Goal: Task Accomplishment & Management: Manage account settings

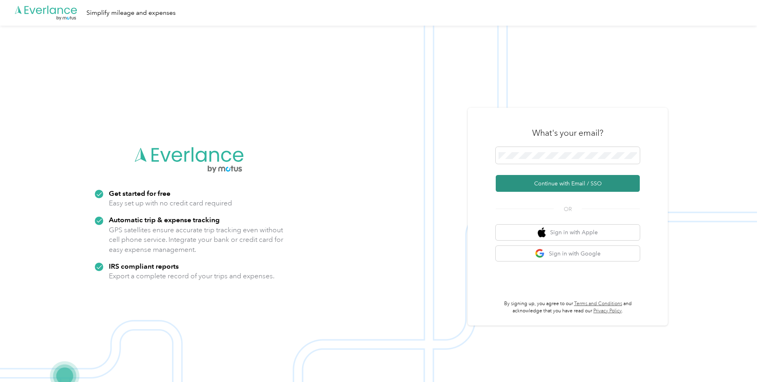
click at [396, 189] on button "Continue with Email / SSO" at bounding box center [568, 183] width 144 height 17
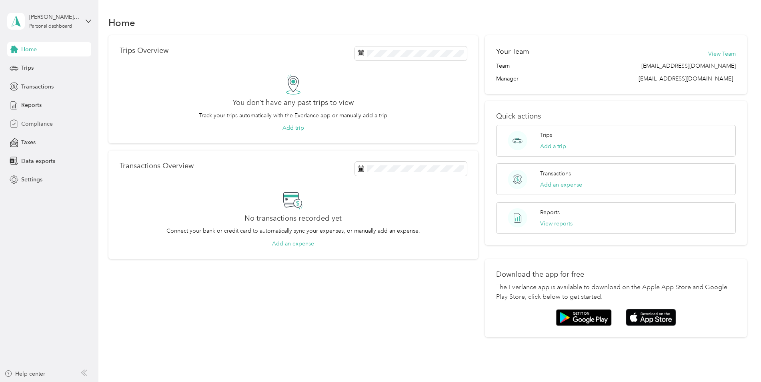
click at [46, 123] on span "Compliance" at bounding box center [37, 124] width 32 height 8
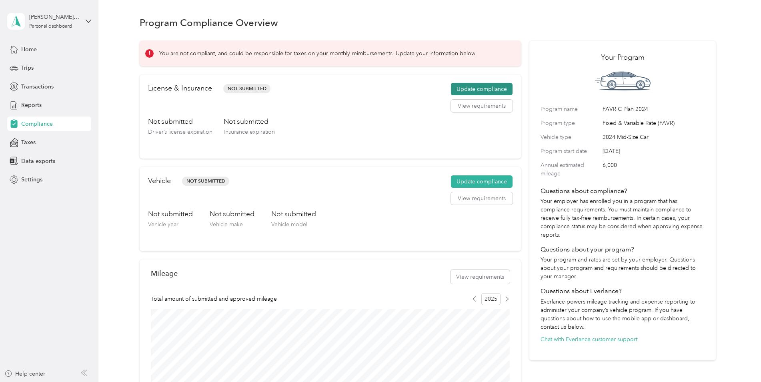
click at [466, 88] on button "Update compliance" at bounding box center [482, 89] width 62 height 13
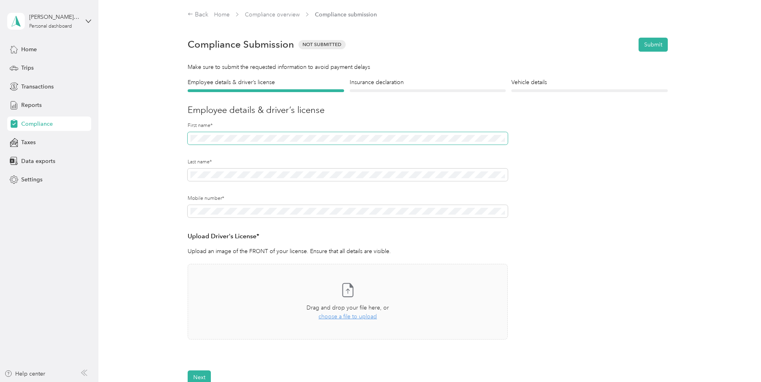
click at [206, 134] on span at bounding box center [348, 138] width 320 height 13
click at [28, 50] on span "Home" at bounding box center [29, 49] width 16 height 8
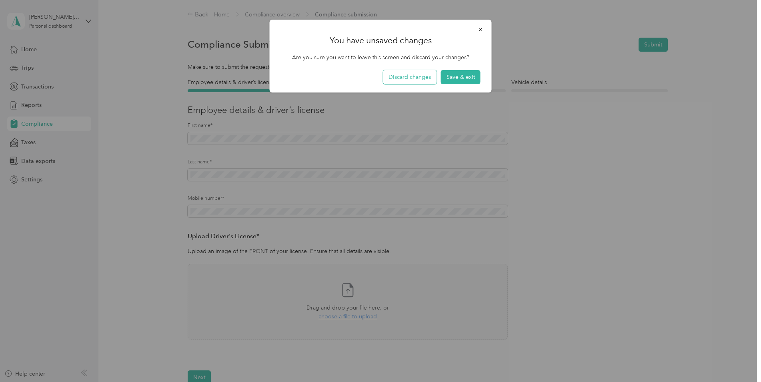
click at [429, 80] on button "Discard changes" at bounding box center [410, 77] width 54 height 14
click at [409, 78] on button "Discard changes" at bounding box center [410, 77] width 54 height 14
click at [481, 30] on icon "button" at bounding box center [480, 29] width 3 height 3
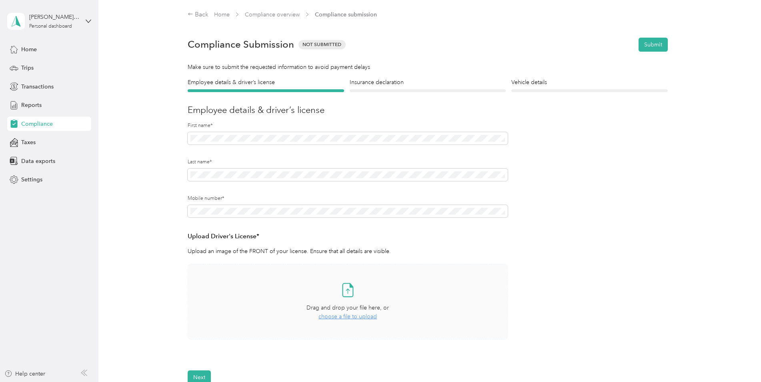
click at [284, 294] on div "Take a photo or choose a photo from your library Drag and drop your file here, …" at bounding box center [348, 302] width 307 height 62
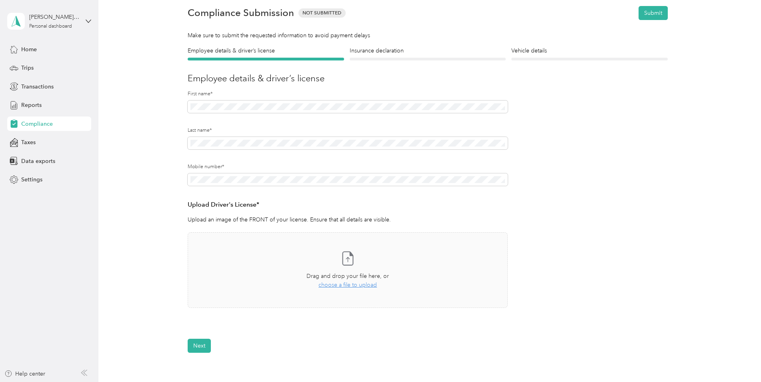
scroll to position [40, 0]
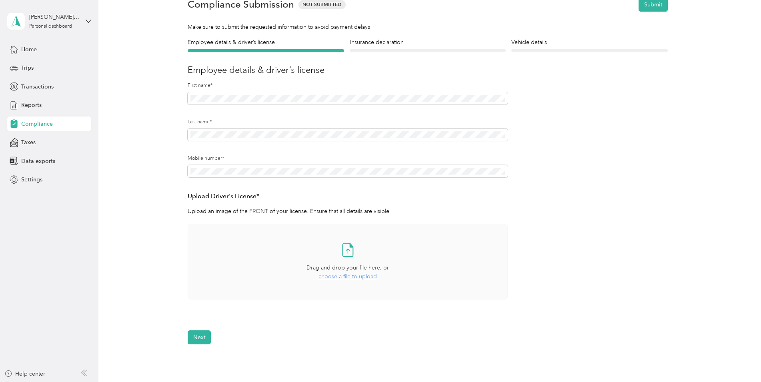
click at [350, 273] on div "Drag and drop your file here, or choose a file to upload" at bounding box center [348, 272] width 82 height 18
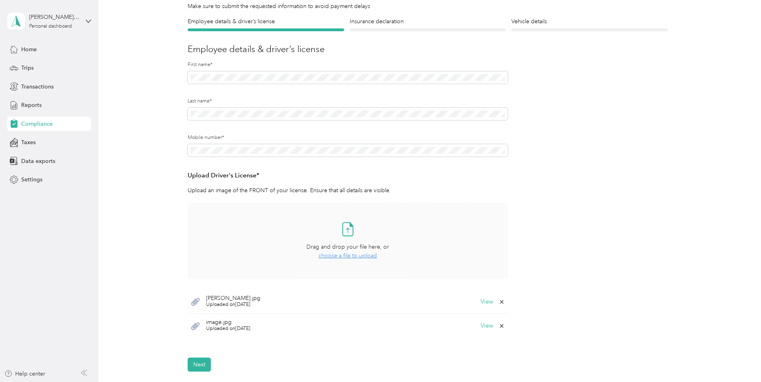
scroll to position [80, 0]
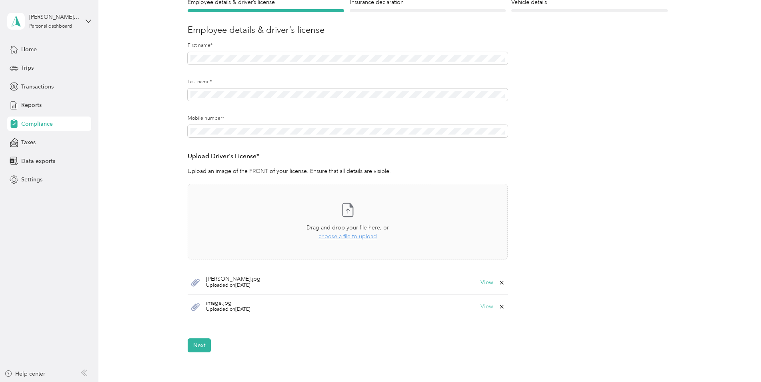
click at [484, 305] on button "View" at bounding box center [487, 307] width 12 height 6
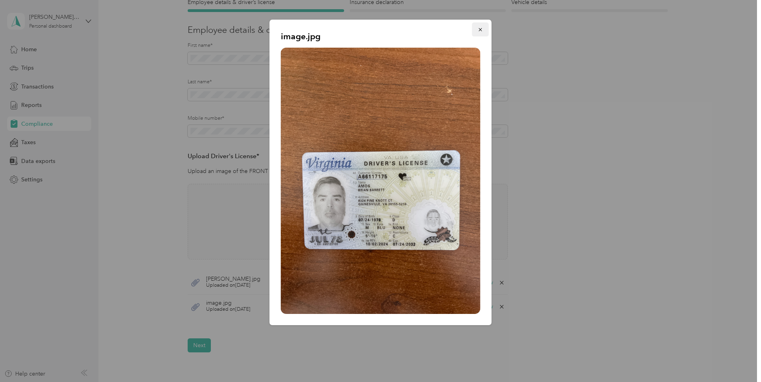
click at [481, 30] on icon "button" at bounding box center [481, 30] width 6 height 6
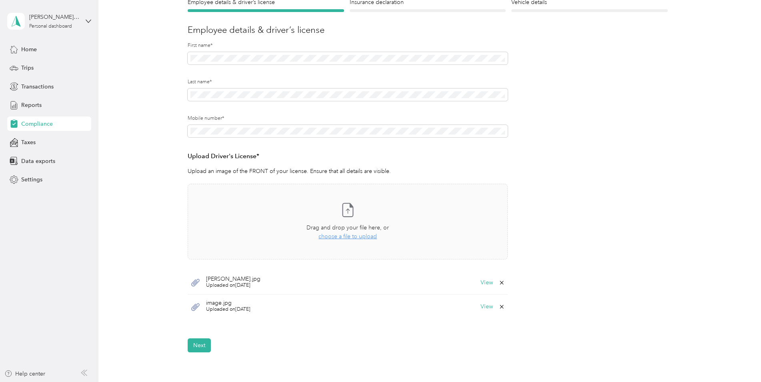
click at [502, 308] on icon at bounding box center [502, 306] width 6 height 6
click at [482, 315] on button "Yes" at bounding box center [481, 312] width 16 height 13
click at [485, 282] on button "View" at bounding box center [487, 283] width 12 height 6
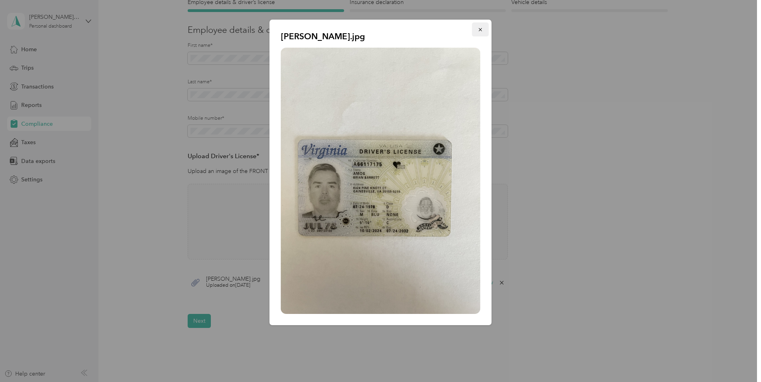
click at [479, 30] on icon "button" at bounding box center [481, 30] width 6 height 6
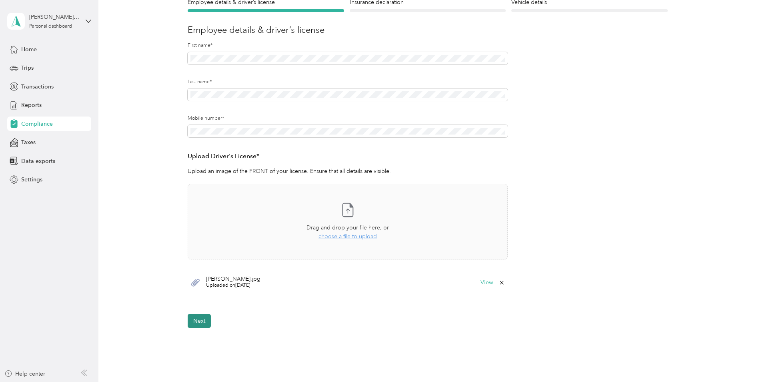
click at [199, 314] on button "Next" at bounding box center [199, 321] width 23 height 14
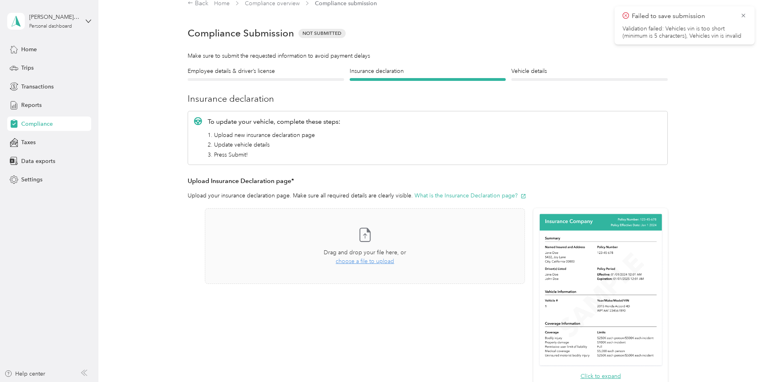
scroll to position [10, 0]
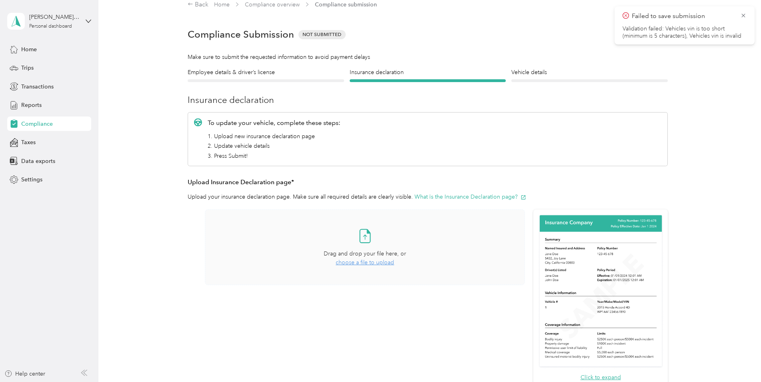
click at [363, 263] on span "choose a file to upload" at bounding box center [365, 262] width 58 height 7
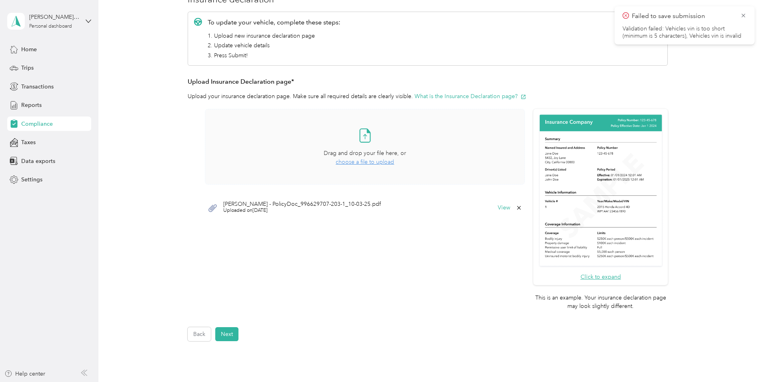
scroll to position [120, 0]
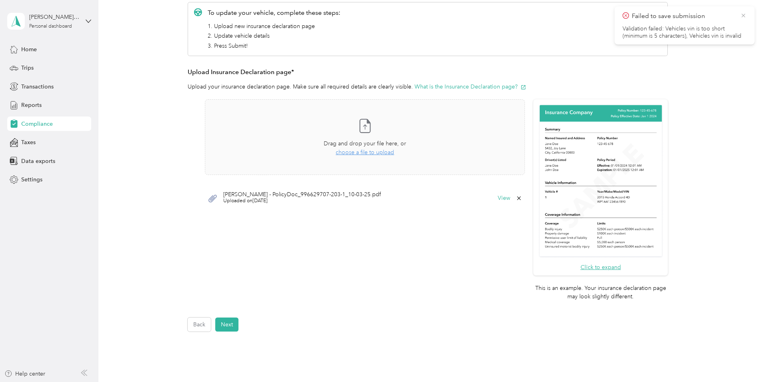
click at [743, 16] on icon at bounding box center [744, 16] width 4 height 4
click at [502, 197] on button "View" at bounding box center [504, 198] width 12 height 6
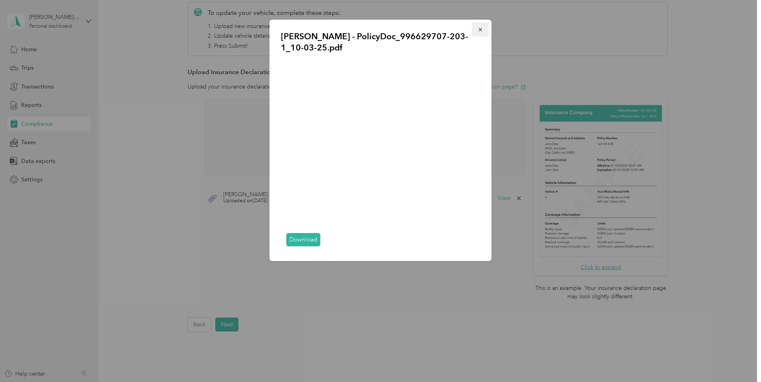
click at [480, 30] on icon "button" at bounding box center [480, 29] width 3 height 3
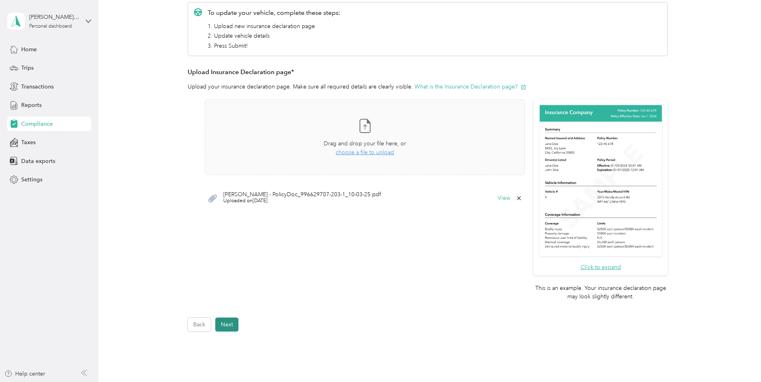
click at [228, 327] on button "Next" at bounding box center [226, 324] width 23 height 14
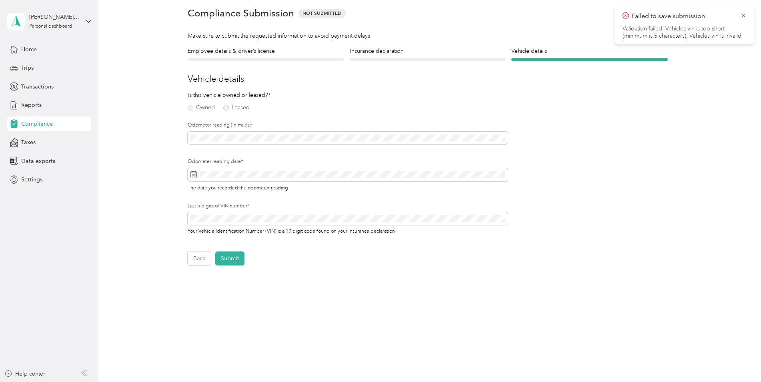
scroll to position [10, 0]
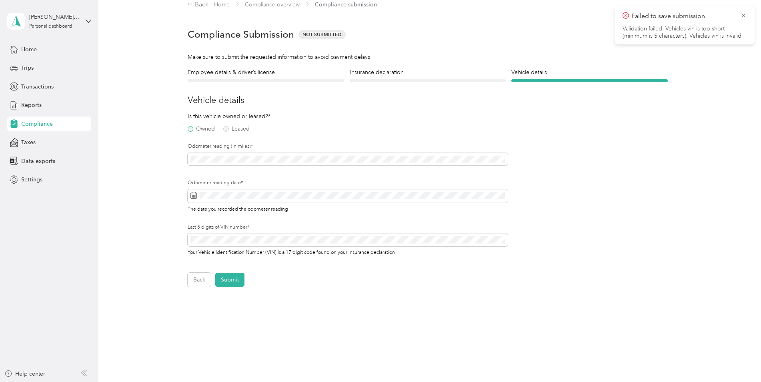
click at [189, 130] on label "Owned" at bounding box center [201, 129] width 27 height 6
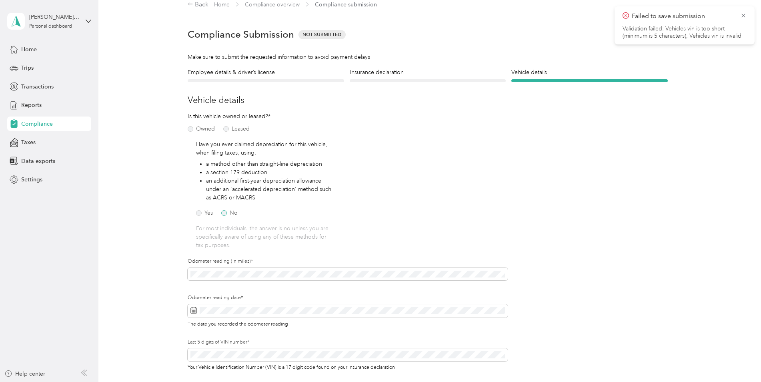
click at [223, 215] on label "No" at bounding box center [229, 213] width 16 height 6
click at [256, 232] on div "3" at bounding box center [258, 229] width 10 height 10
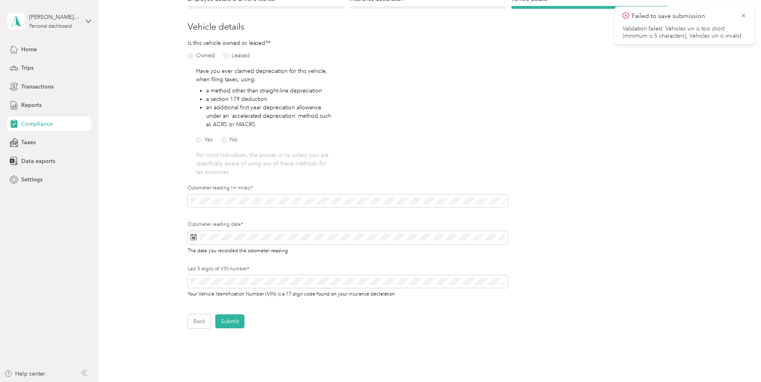
scroll to position [90, 0]
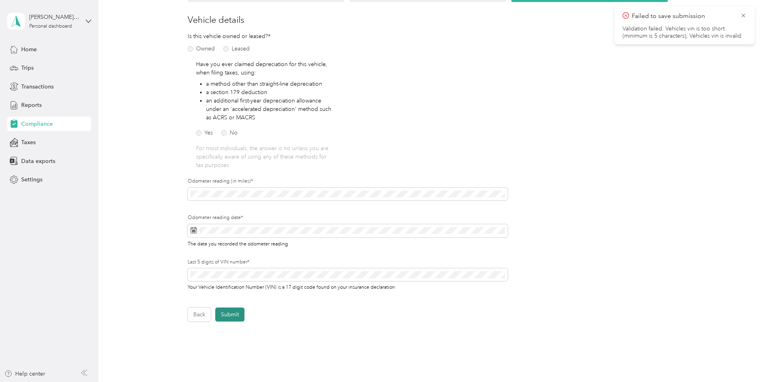
click at [233, 316] on button "Submit" at bounding box center [229, 314] width 29 height 14
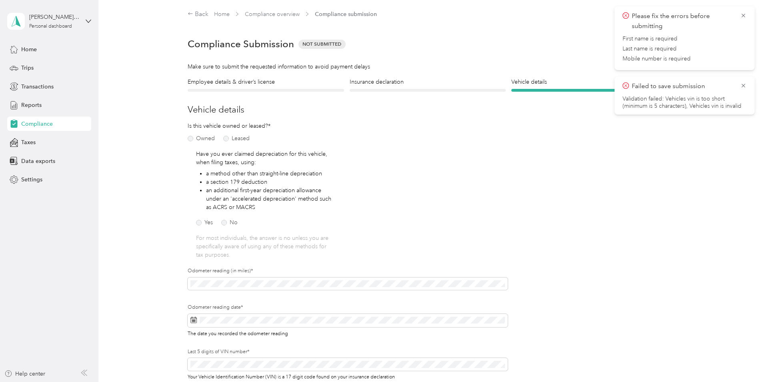
scroll to position [0, 0]
click at [229, 79] on h4 "Employee details & driver’s license" at bounding box center [266, 82] width 157 height 8
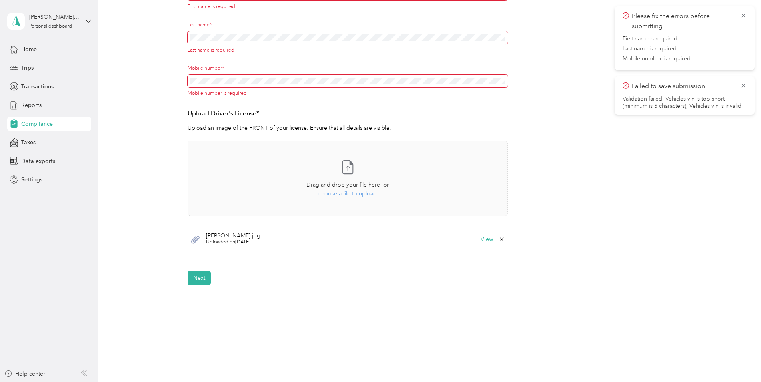
scroll to position [160, 0]
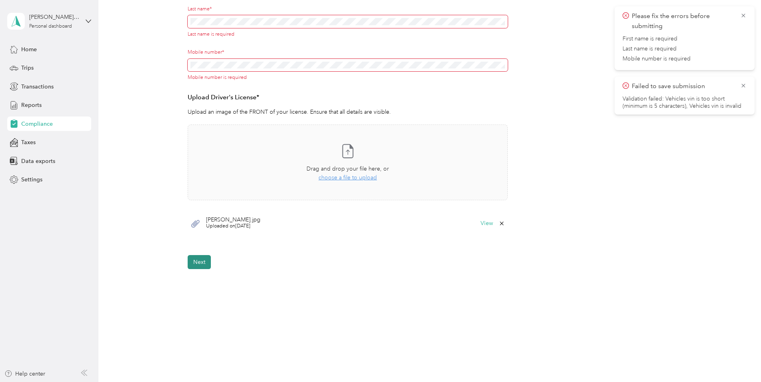
click at [198, 259] on button "Next" at bounding box center [199, 262] width 23 height 14
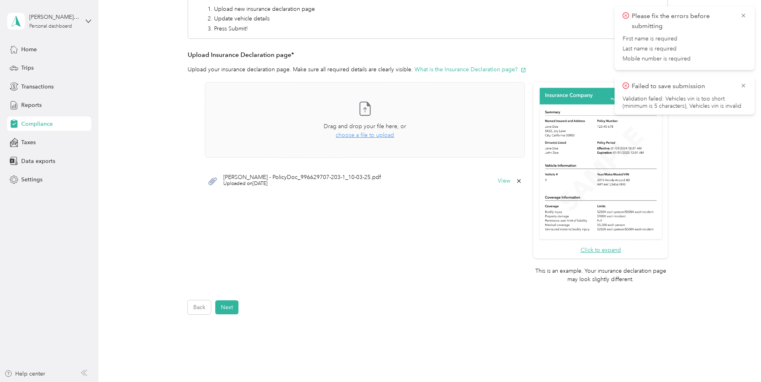
scroll to position [186, 0]
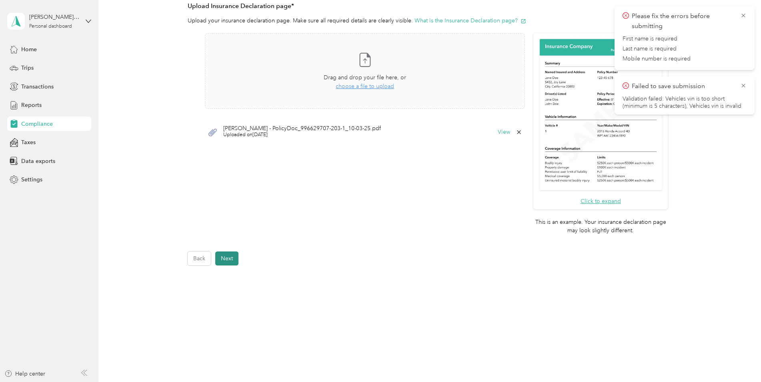
click at [229, 258] on button "Next" at bounding box center [226, 258] width 23 height 14
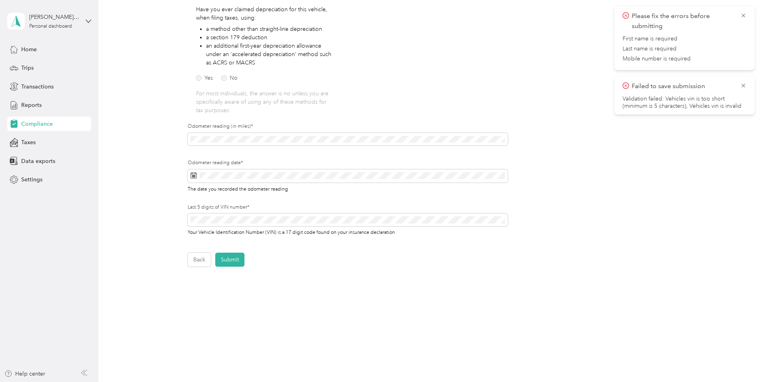
scroll to position [146, 0]
click at [228, 254] on button "Submit" at bounding box center [229, 258] width 29 height 14
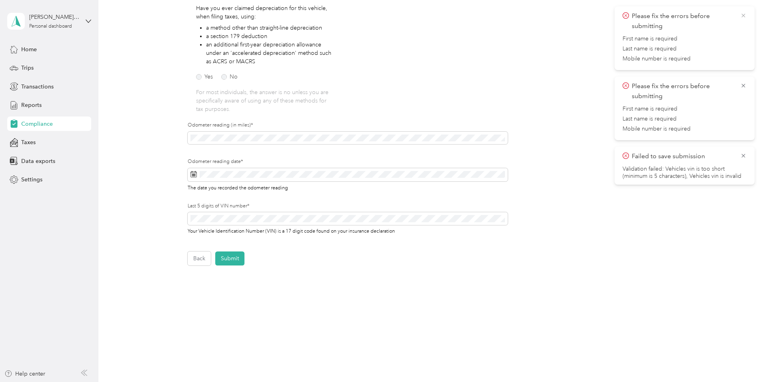
click at [745, 14] on icon at bounding box center [744, 16] width 4 height 4
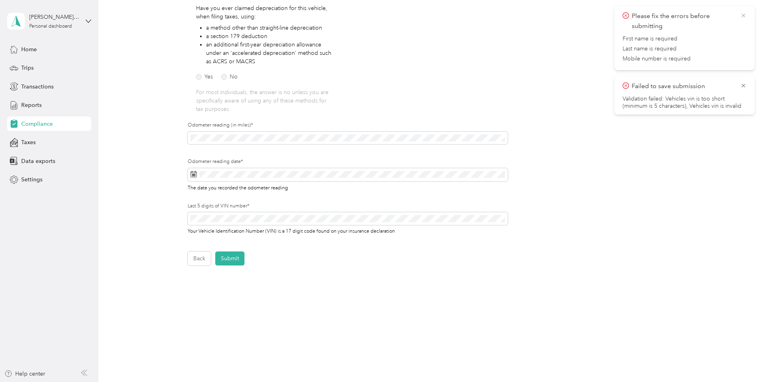
click at [745, 15] on icon at bounding box center [744, 15] width 6 height 7
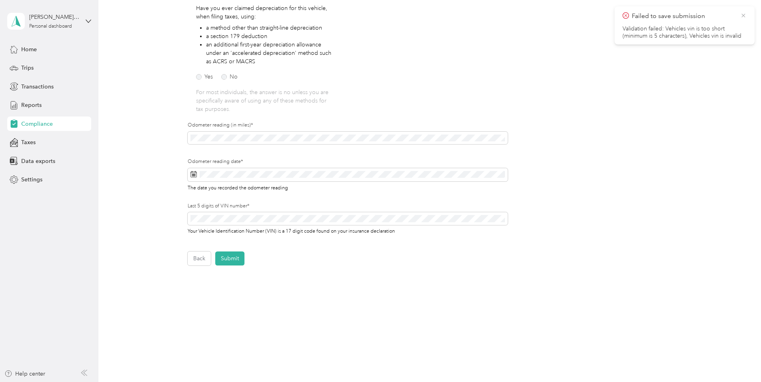
click at [745, 16] on icon at bounding box center [744, 15] width 6 height 7
click at [197, 268] on div "Back Home Compliance overview Compliance submission Compliance Submission Not S…" at bounding box center [427, 98] width 659 height 489
click at [197, 267] on div "Back Home Compliance overview Compliance submission Compliance Submission Not S…" at bounding box center [427, 98] width 659 height 489
click at [198, 263] on button "Back" at bounding box center [199, 258] width 23 height 14
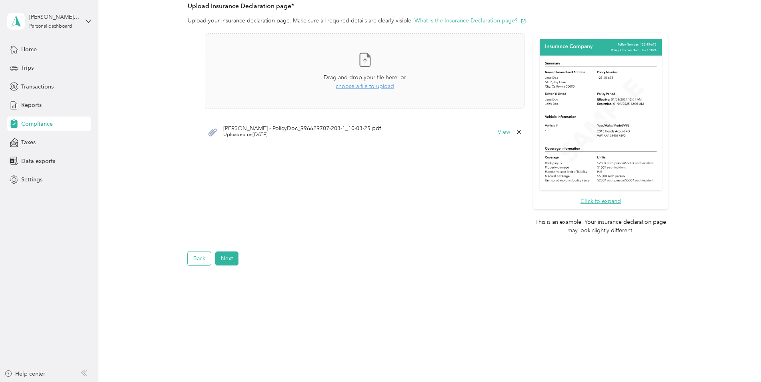
click at [198, 263] on button "Back" at bounding box center [199, 258] width 23 height 14
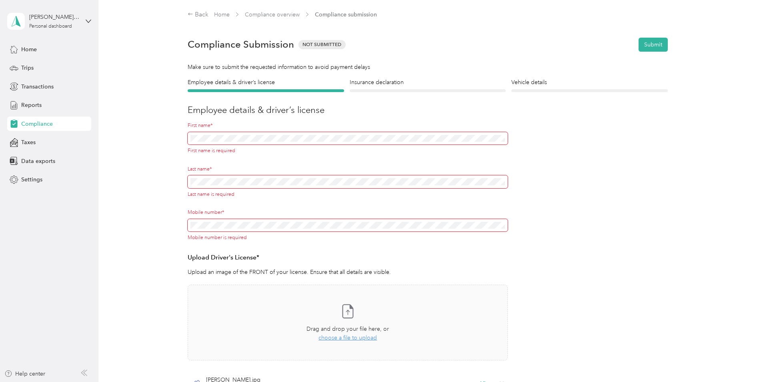
click at [448, 160] on div "First name* First name is required" at bounding box center [348, 144] width 320 height 44
click at [257, 159] on div "First name* First name is required" at bounding box center [348, 144] width 320 height 44
click at [651, 43] on button "Submit" at bounding box center [653, 45] width 29 height 14
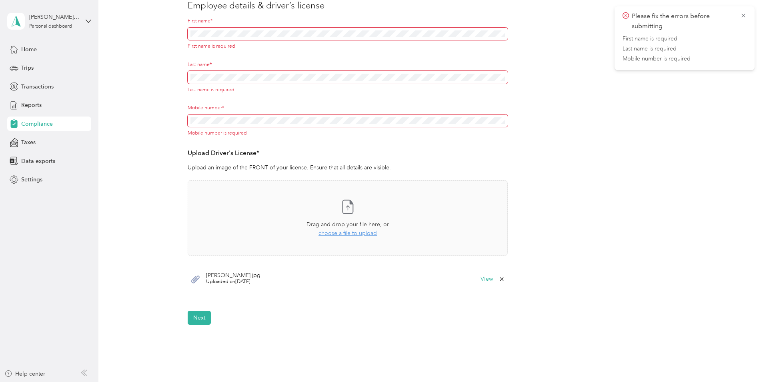
scroll to position [163, 0]
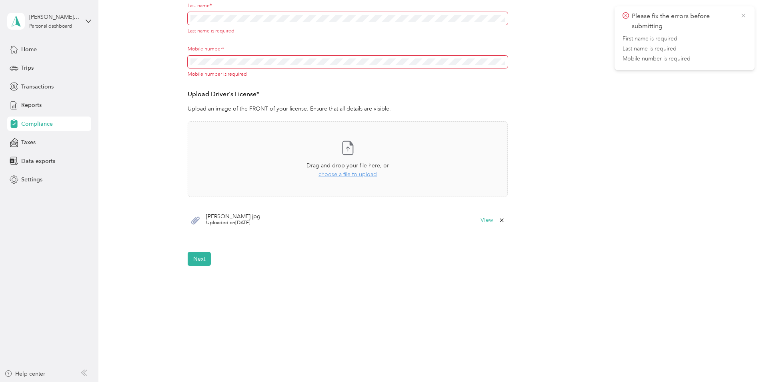
click at [743, 13] on icon at bounding box center [744, 15] width 6 height 7
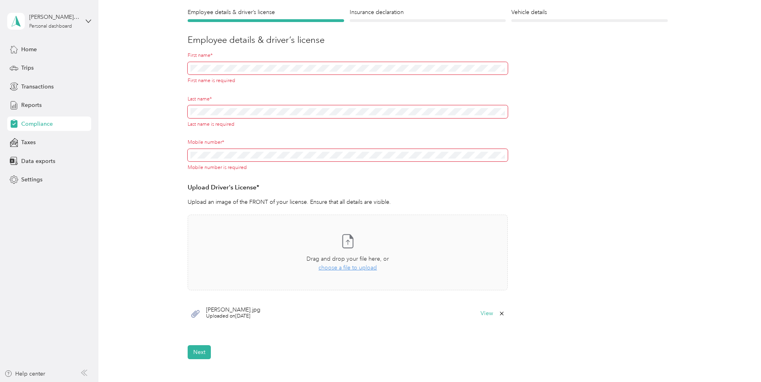
scroll to position [0, 0]
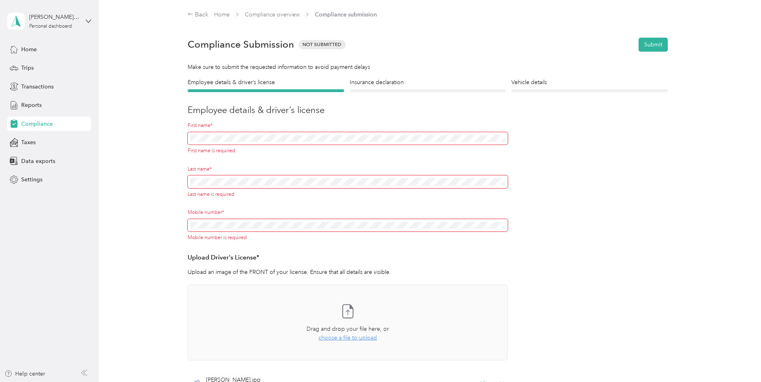
click at [255, 123] on label "First name*" at bounding box center [348, 125] width 320 height 7
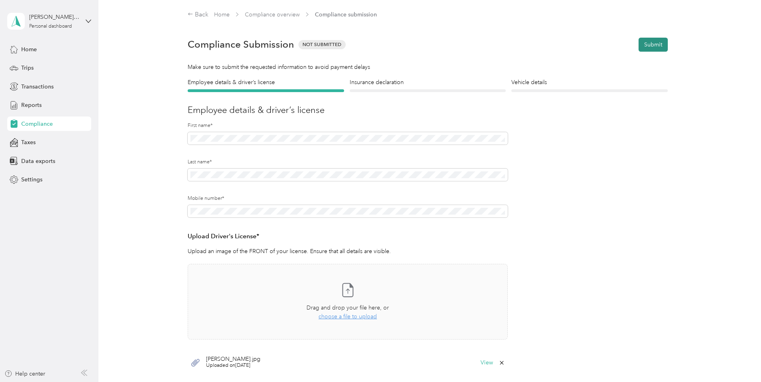
click at [653, 49] on button "Submit" at bounding box center [653, 45] width 29 height 14
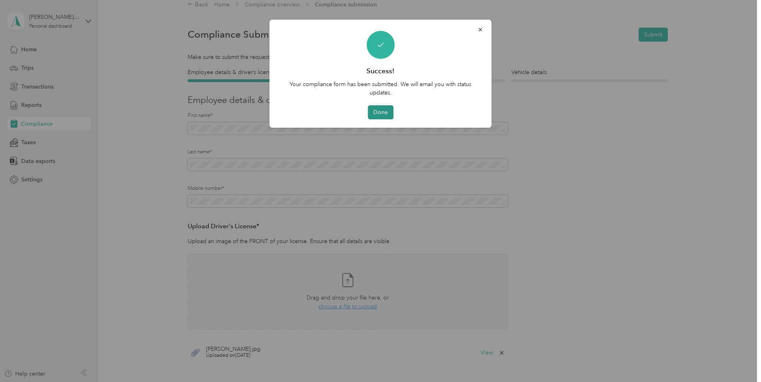
click at [385, 116] on button "Done" at bounding box center [381, 112] width 26 height 14
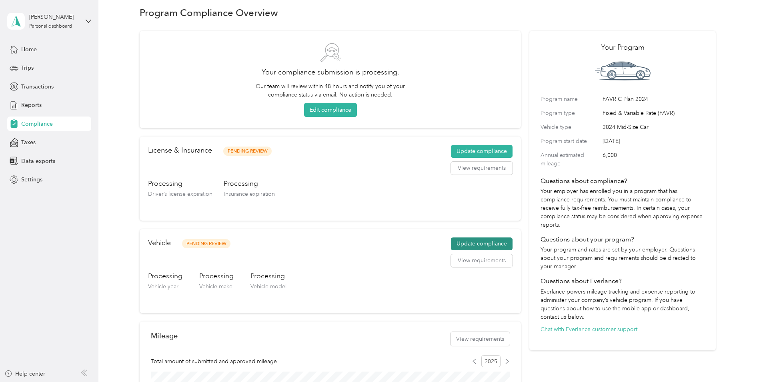
click at [471, 247] on button "Update compliance" at bounding box center [482, 243] width 62 height 13
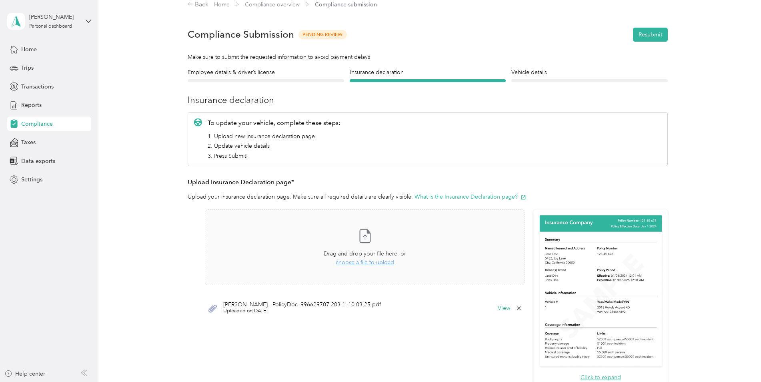
click at [37, 121] on span "Compliance" at bounding box center [37, 124] width 32 height 8
click at [15, 51] on icon at bounding box center [14, 49] width 9 height 9
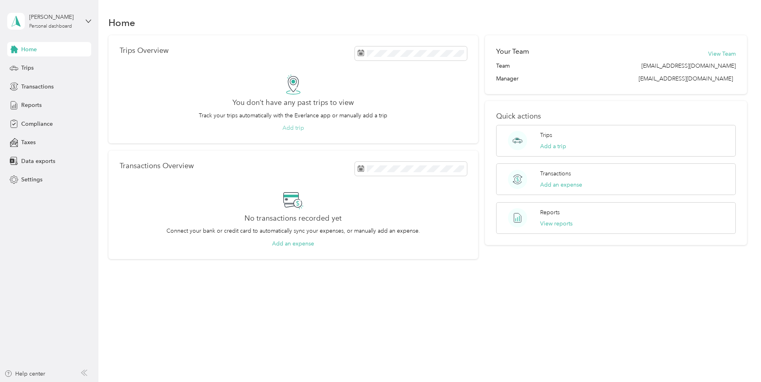
click at [294, 128] on button "Add trip" at bounding box center [294, 128] width 22 height 8
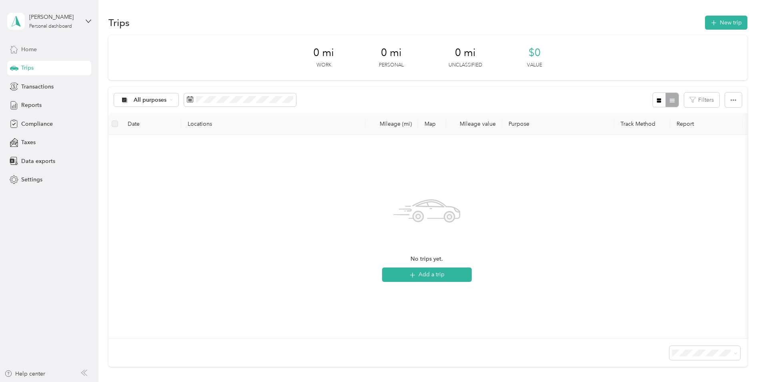
click at [30, 51] on span "Home" at bounding box center [29, 49] width 16 height 8
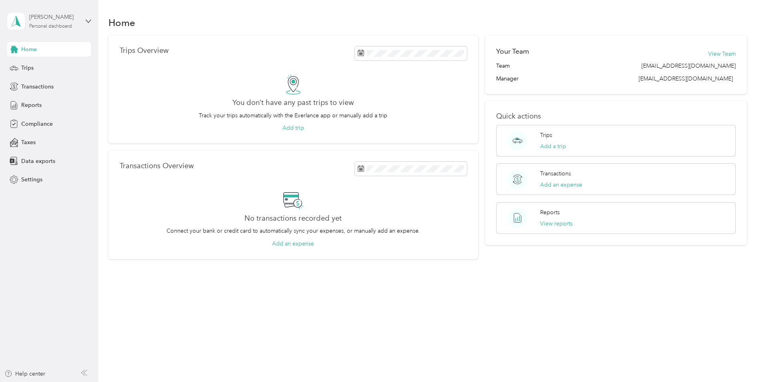
click at [37, 17] on div "[PERSON_NAME]" at bounding box center [54, 17] width 50 height 8
click at [30, 179] on span "Settings" at bounding box center [31, 179] width 21 height 8
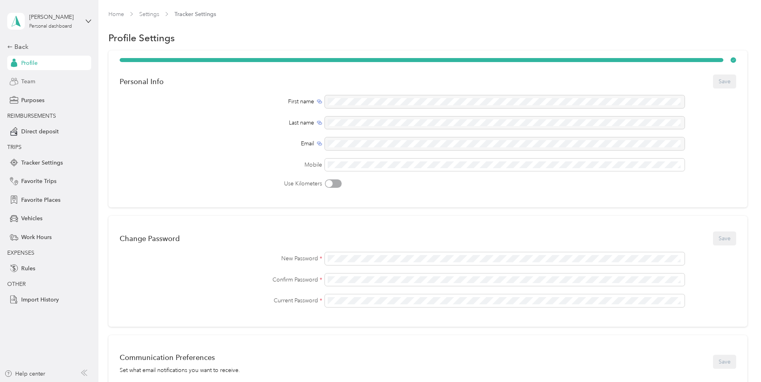
click at [31, 80] on span "Team" at bounding box center [28, 81] width 14 height 8
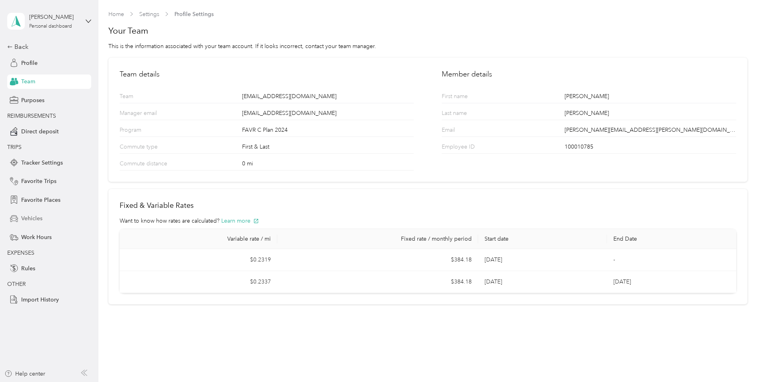
click at [32, 218] on span "Vehicles" at bounding box center [31, 218] width 21 height 8
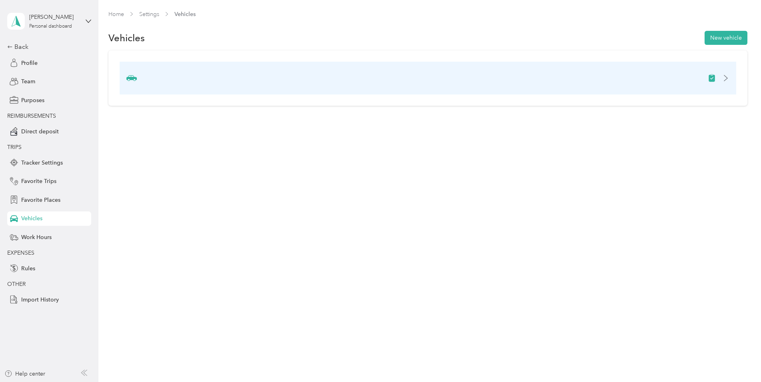
click at [132, 77] on img at bounding box center [131, 78] width 10 height 10
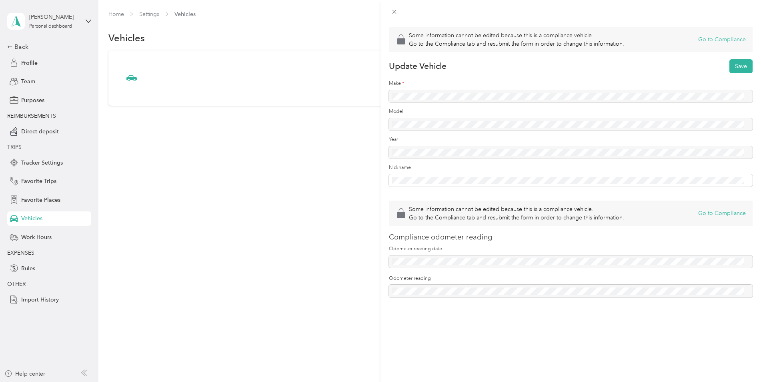
click at [442, 98] on div at bounding box center [571, 96] width 364 height 13
click at [18, 44] on div "Some information cannot be edited because this is a compliance vehicle. Go to t…" at bounding box center [380, 191] width 761 height 382
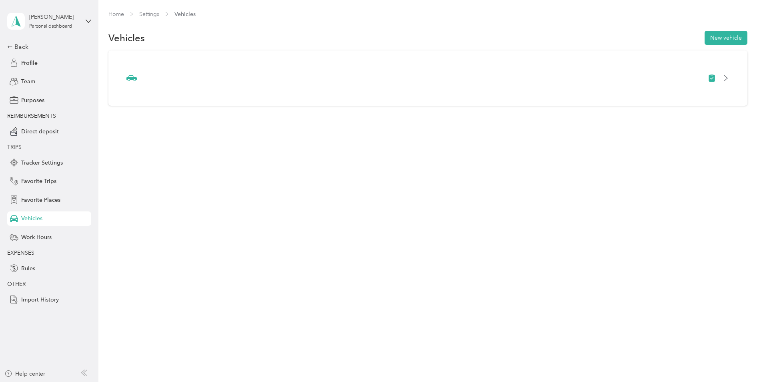
click at [18, 44] on div "Back" at bounding box center [47, 47] width 80 height 10
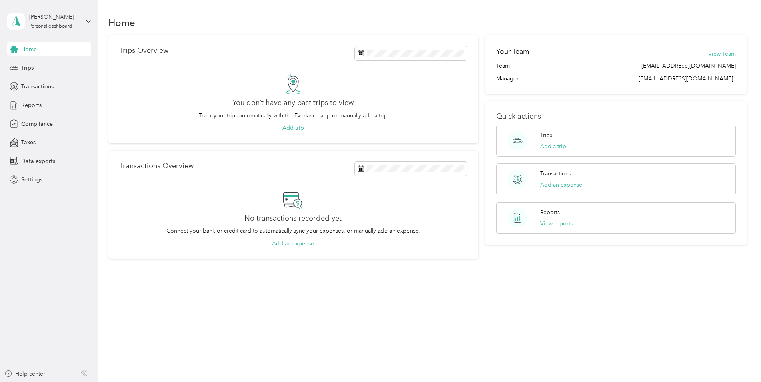
click at [32, 49] on span "Home" at bounding box center [29, 49] width 16 height 8
click at [293, 129] on button "Add trip" at bounding box center [294, 128] width 22 height 8
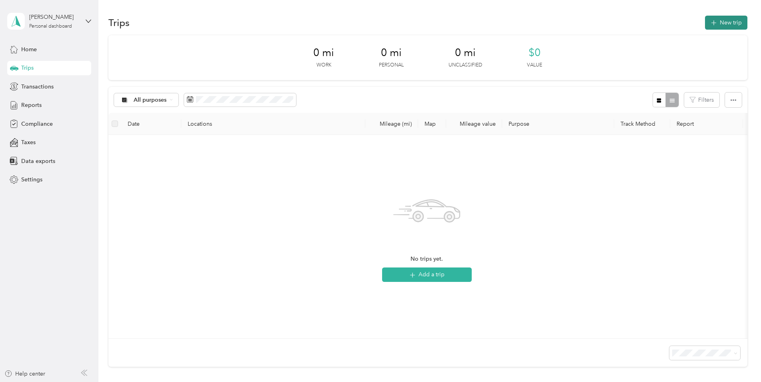
click at [728, 22] on button "New trip" at bounding box center [726, 23] width 42 height 14
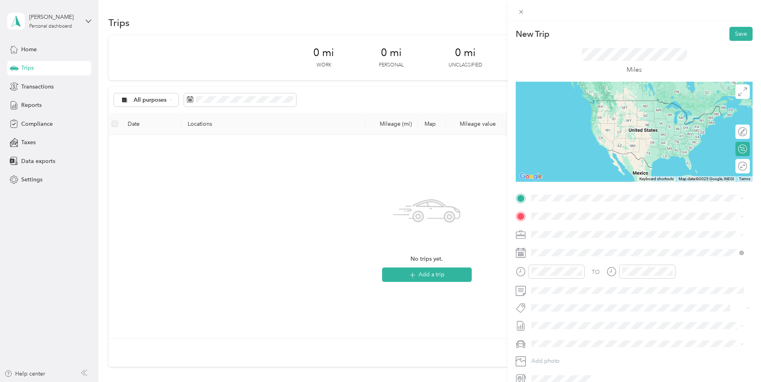
click at [554, 227] on span "[STREET_ADDRESS][PERSON_NAME][US_STATE]" at bounding box center [609, 225] width 124 height 7
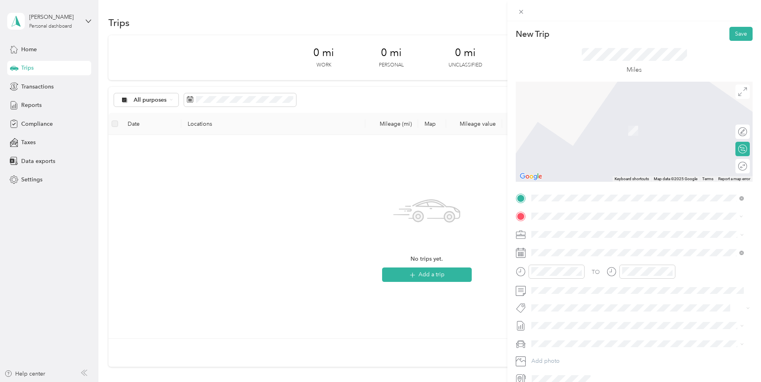
click at [588, 244] on span "[STREET_ADDRESS][PERSON_NAME][US_STATE]" at bounding box center [609, 244] width 124 height 7
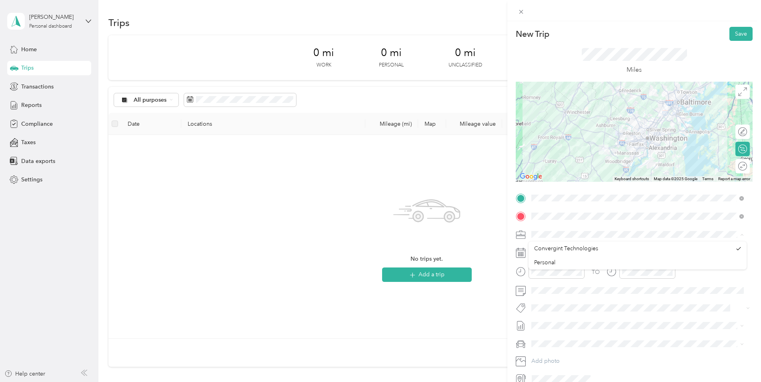
click at [646, 229] on span at bounding box center [641, 234] width 224 height 13
click at [735, 247] on li "Convergint Technologies" at bounding box center [638, 248] width 218 height 14
click at [522, 254] on icon at bounding box center [521, 253] width 10 height 10
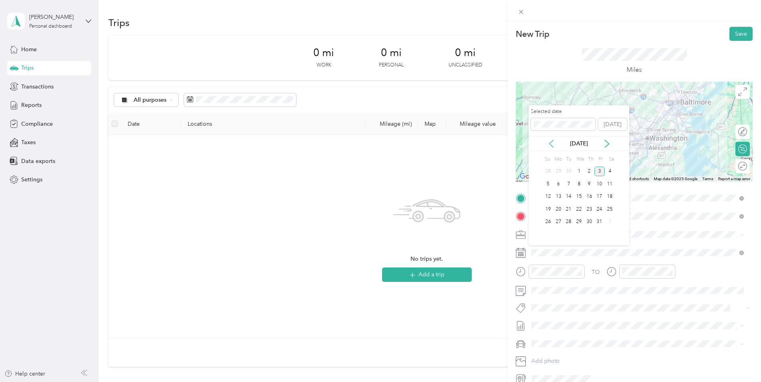
click at [548, 143] on icon at bounding box center [552, 144] width 8 height 8
click at [590, 183] on div "11" at bounding box center [589, 184] width 10 height 10
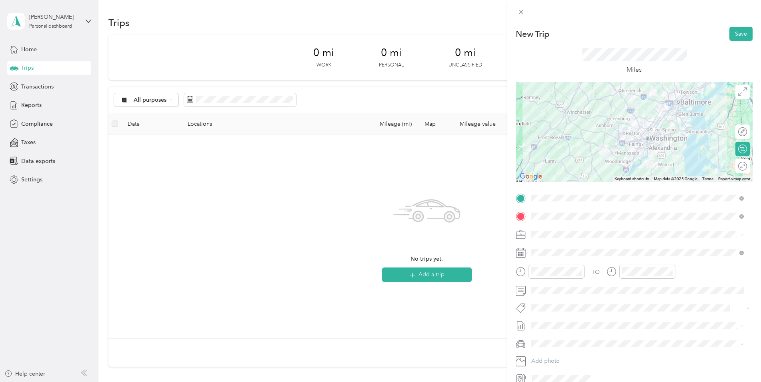
click at [520, 271] on icon at bounding box center [521, 272] width 10 height 10
click at [540, 207] on div "08" at bounding box center [539, 206] width 19 height 11
click at [561, 231] on div "30" at bounding box center [562, 231] width 19 height 11
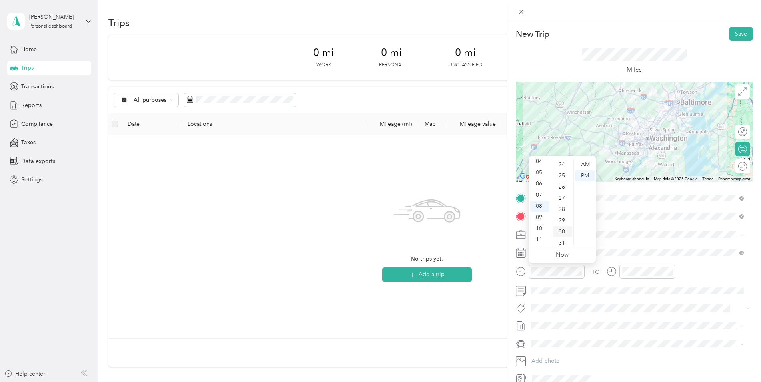
scroll to position [336, 0]
click at [586, 166] on div "AM" at bounding box center [585, 164] width 19 height 11
click at [644, 265] on div at bounding box center [648, 272] width 56 height 14
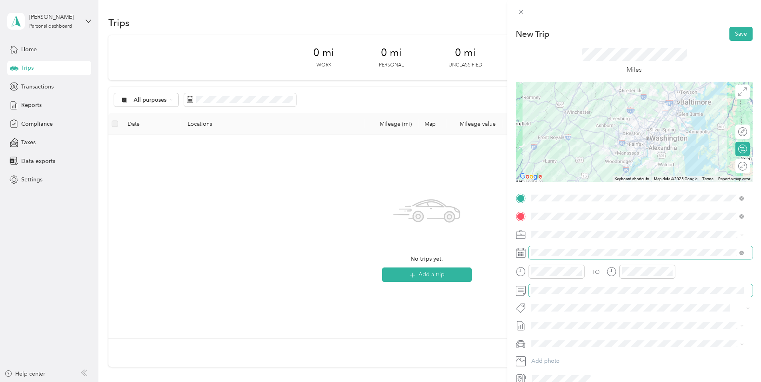
scroll to position [38, 0]
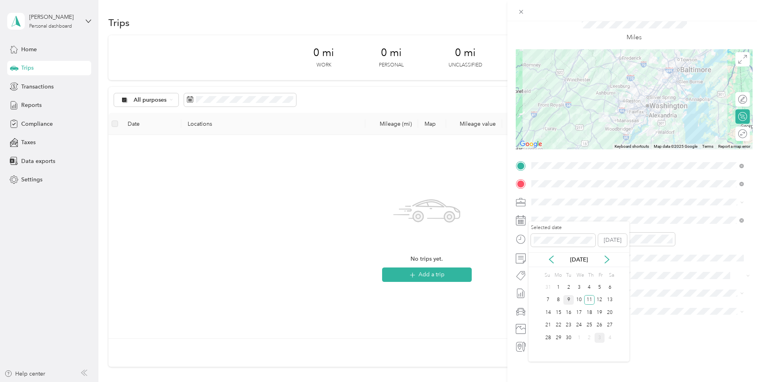
click at [570, 300] on div "9" at bounding box center [569, 300] width 10 height 10
click at [577, 234] on div "TO" at bounding box center [634, 242] width 237 height 20
click at [677, 248] on div "AM" at bounding box center [675, 250] width 19 height 11
click at [633, 290] on div "08" at bounding box center [630, 292] width 19 height 11
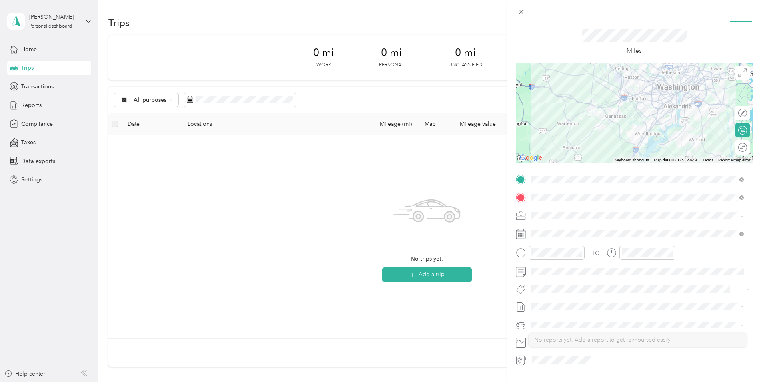
scroll to position [0, 0]
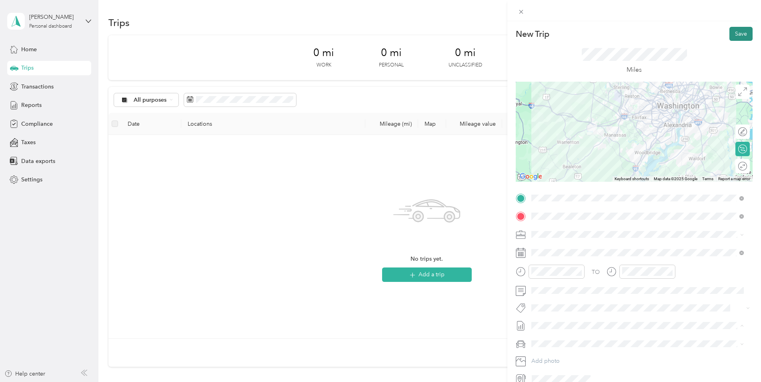
click at [733, 34] on button "Save" at bounding box center [741, 34] width 23 height 14
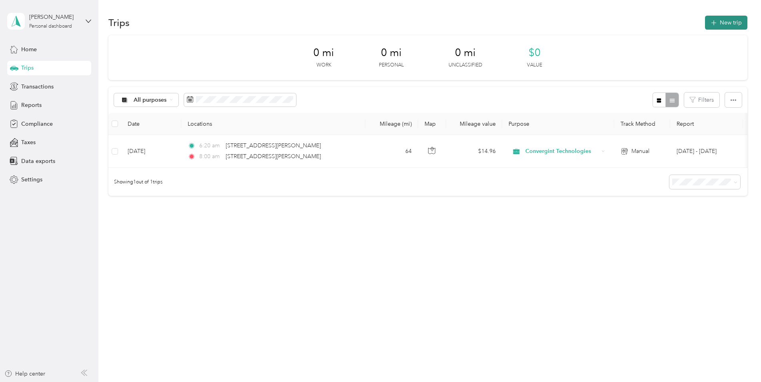
click at [729, 25] on button "New trip" at bounding box center [726, 23] width 42 height 14
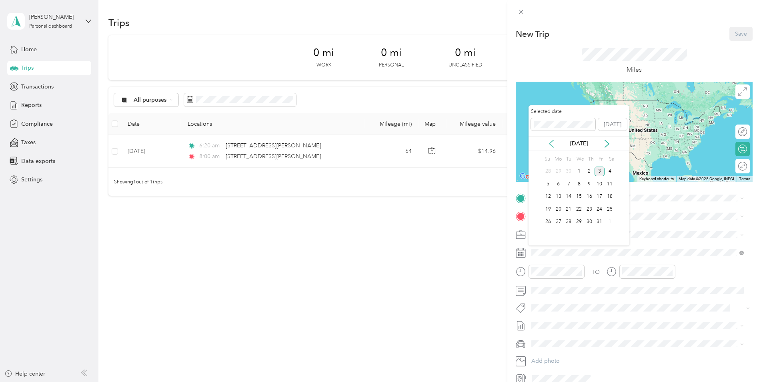
click at [552, 145] on icon at bounding box center [552, 144] width 8 height 8
click at [570, 187] on div "9" at bounding box center [569, 184] width 10 height 10
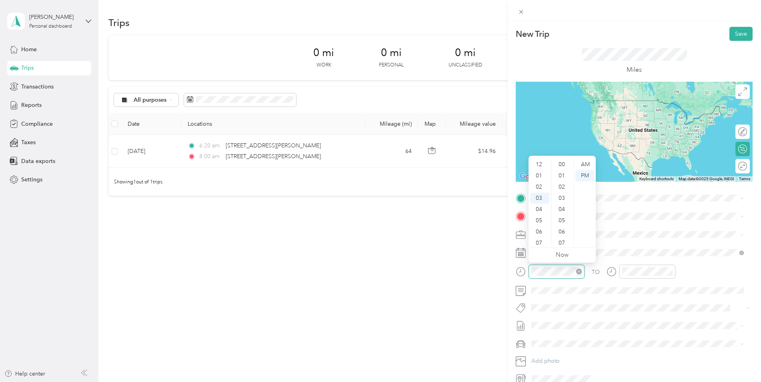
scroll to position [586, 0]
click at [537, 186] on div "05" at bounding box center [539, 186] width 19 height 11
click at [539, 221] on div "05" at bounding box center [539, 220] width 19 height 11
click at [565, 167] on div "00" at bounding box center [562, 164] width 19 height 11
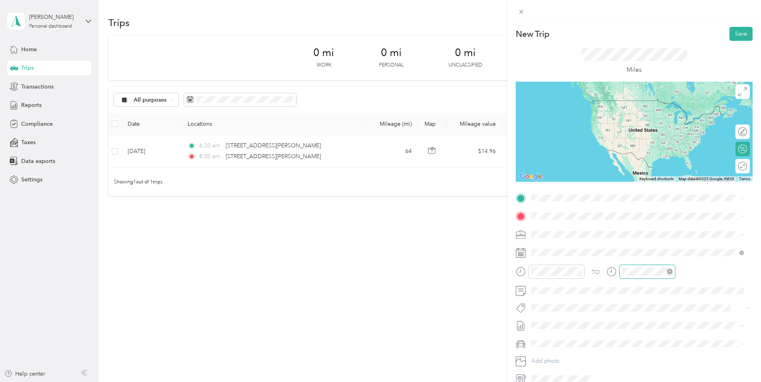
scroll to position [586, 0]
click at [632, 207] on div "07" at bounding box center [630, 209] width 19 height 11
click at [653, 219] on div "25" at bounding box center [653, 218] width 19 height 11
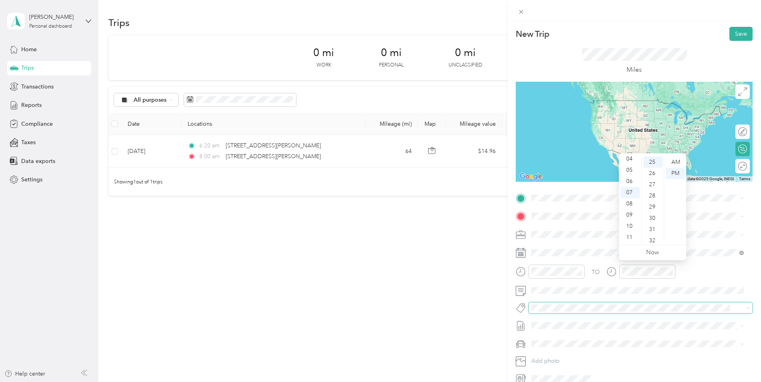
scroll to position [38, 0]
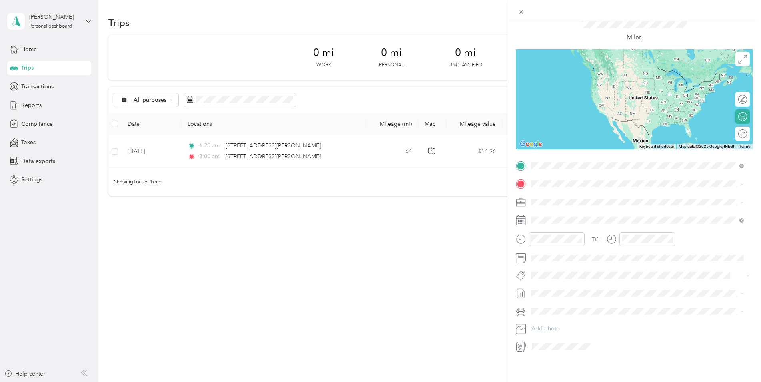
click at [584, 192] on span "[STREET_ADDRESS][PERSON_NAME][US_STATE]" at bounding box center [609, 188] width 124 height 7
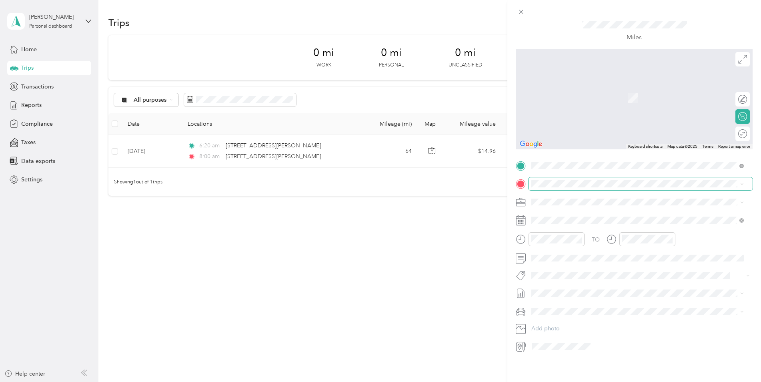
click at [554, 177] on span at bounding box center [641, 183] width 224 height 13
click at [564, 210] on span "[STREET_ADDRESS][PERSON_NAME][US_STATE]" at bounding box center [609, 206] width 124 height 7
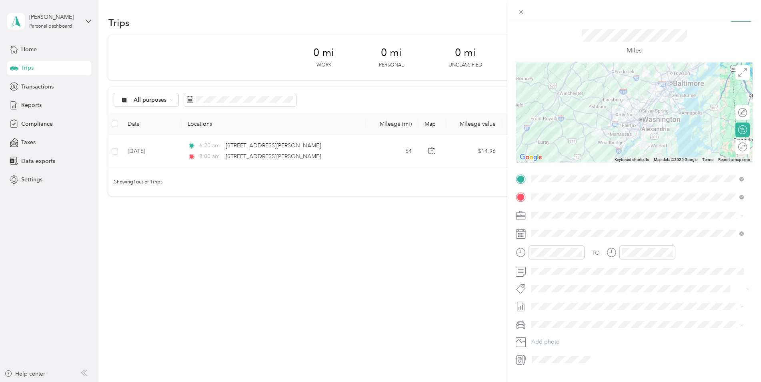
scroll to position [0, 0]
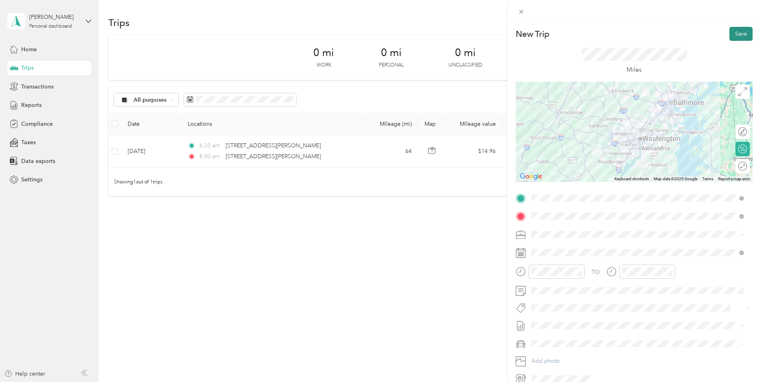
click at [736, 33] on button "Save" at bounding box center [741, 34] width 23 height 14
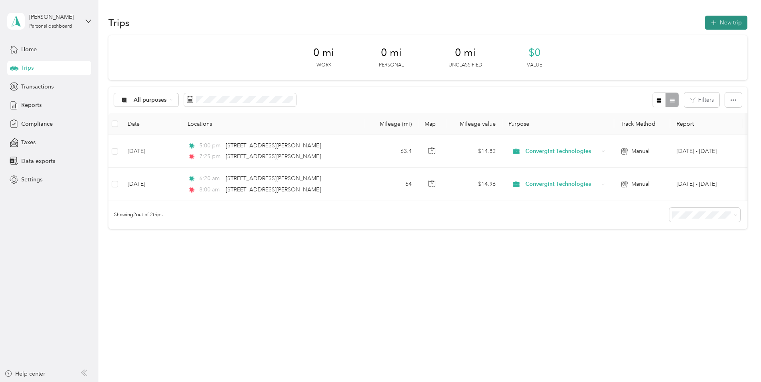
click at [727, 22] on button "New trip" at bounding box center [726, 23] width 42 height 14
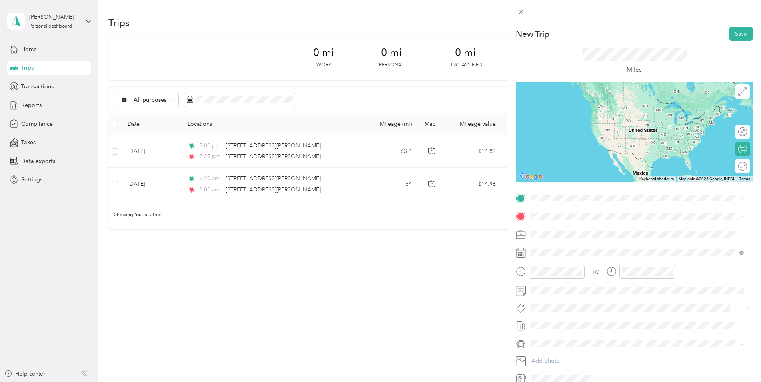
click at [570, 226] on span "[STREET_ADDRESS][PERSON_NAME][US_STATE]" at bounding box center [609, 226] width 124 height 7
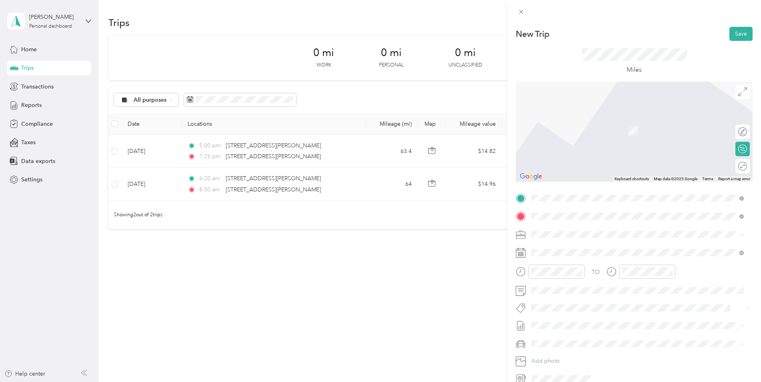
click at [580, 251] on div "[STREET_ADDRESS][PERSON_NAME][US_STATE]" at bounding box center [637, 245] width 207 height 11
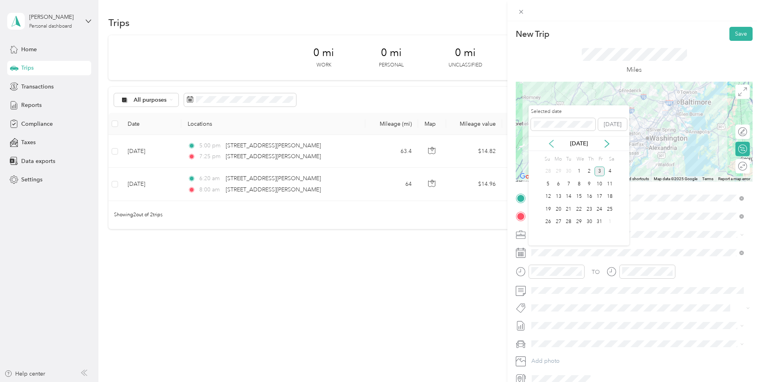
click at [554, 145] on icon at bounding box center [552, 144] width 8 height 8
click at [590, 185] on div "11" at bounding box center [589, 184] width 10 height 10
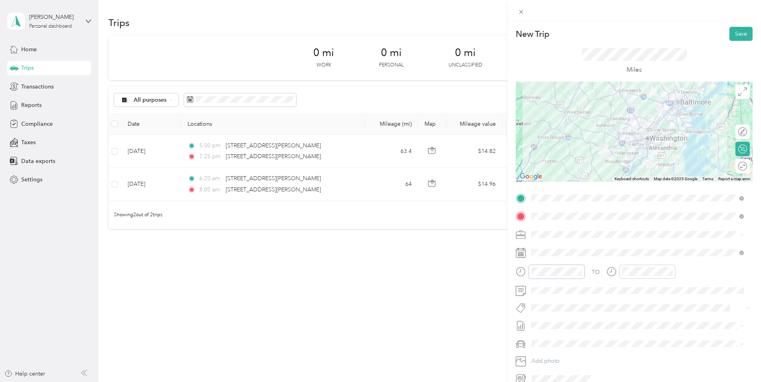
click at [517, 272] on div at bounding box center [550, 272] width 69 height 14
click at [516, 271] on form "New Trip Save This trip cannot be edited because it is either under review, app…" at bounding box center [635, 206] width 254 height 358
click at [541, 233] on div "06" at bounding box center [539, 231] width 19 height 11
click at [563, 195] on div "30" at bounding box center [562, 198] width 19 height 11
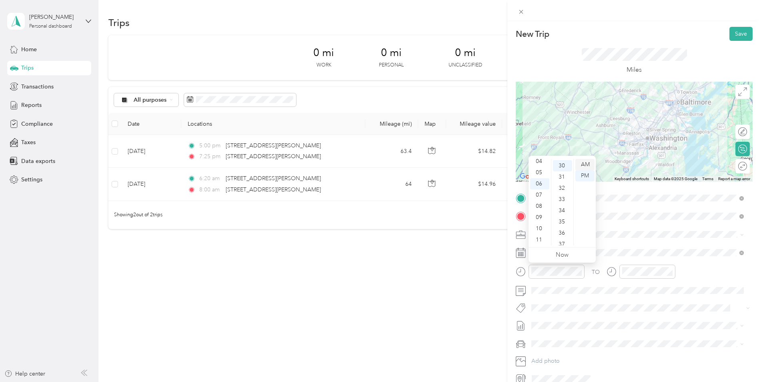
scroll to position [336, 0]
click at [588, 162] on div "AM" at bounding box center [585, 164] width 19 height 11
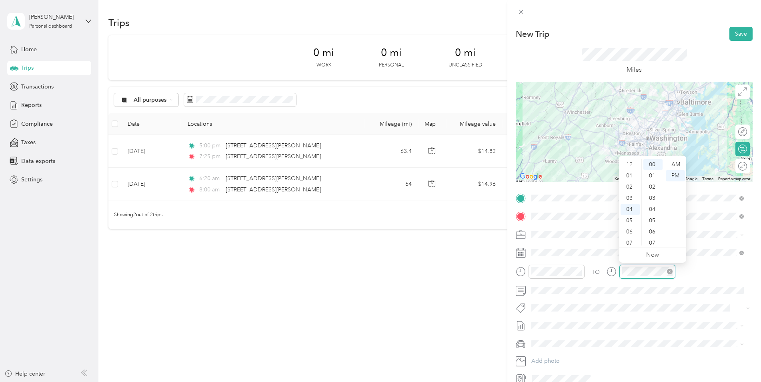
scroll to position [45, 0]
click at [632, 209] on div "08" at bounding box center [630, 209] width 19 height 11
click at [653, 162] on div "00" at bounding box center [653, 164] width 19 height 11
click at [672, 165] on div "AM" at bounding box center [675, 164] width 19 height 11
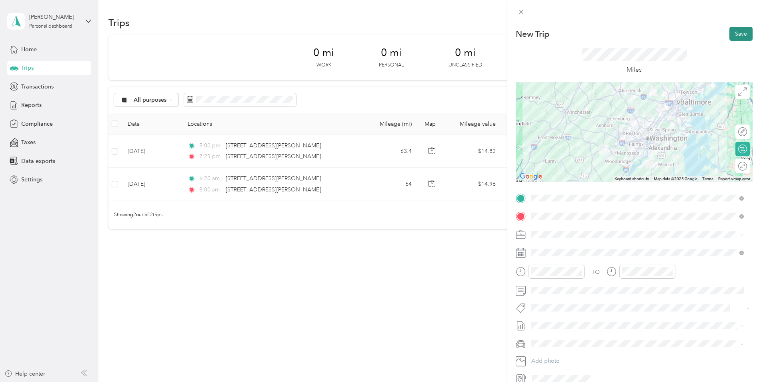
click at [734, 32] on button "Save" at bounding box center [741, 34] width 23 height 14
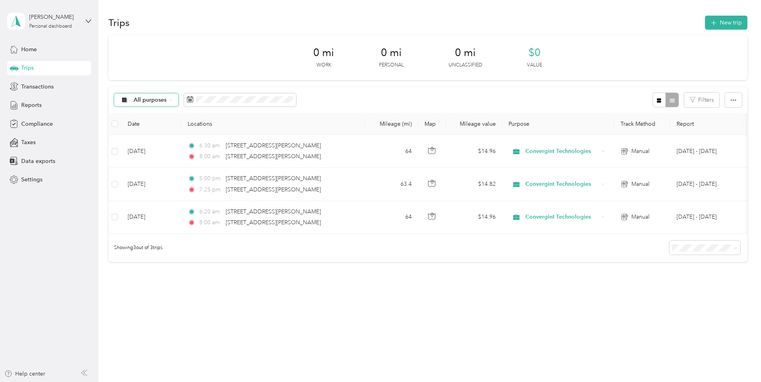
click at [159, 101] on span "All purposes" at bounding box center [150, 100] width 33 height 6
click at [167, 72] on div "0 mi Work 0 mi Personal 0 mi Unclassified $0 Value" at bounding box center [427, 57] width 639 height 45
click at [734, 20] on button "New trip" at bounding box center [726, 23] width 42 height 14
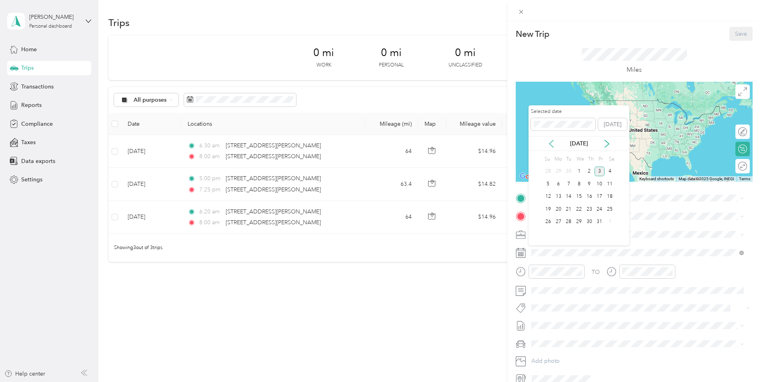
click at [552, 144] on icon at bounding box center [552, 144] width 8 height 8
click at [590, 184] on div "11" at bounding box center [589, 184] width 10 height 10
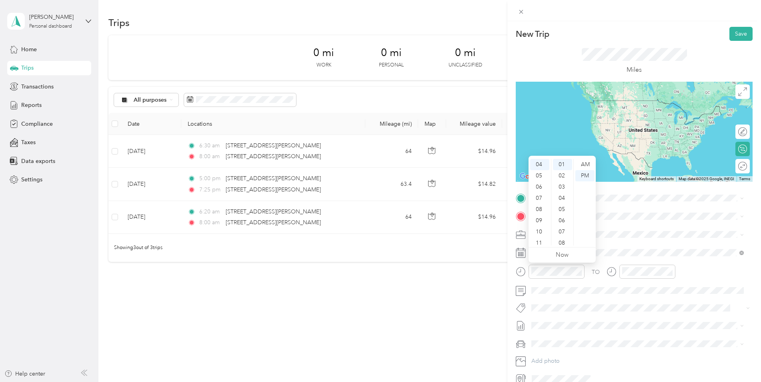
scroll to position [29, 0]
click at [542, 167] on div "03" at bounding box center [539, 169] width 19 height 11
click at [565, 199] on div "45" at bounding box center [562, 199] width 19 height 11
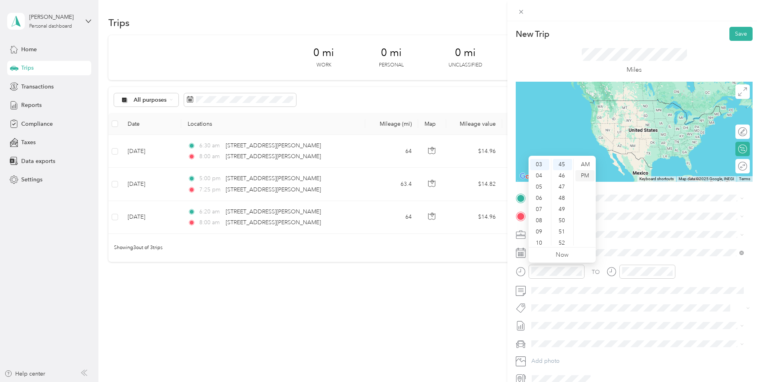
click at [586, 175] on div "PM" at bounding box center [585, 175] width 19 height 11
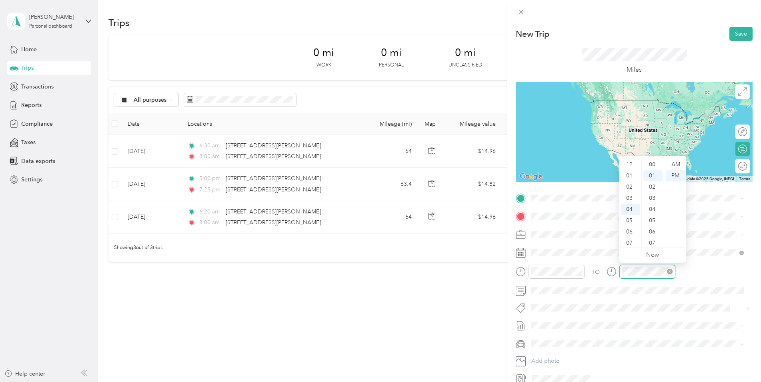
scroll to position [11, 0]
click at [630, 176] on div "05" at bounding box center [630, 175] width 19 height 11
click at [653, 243] on div "35" at bounding box center [653, 242] width 19 height 11
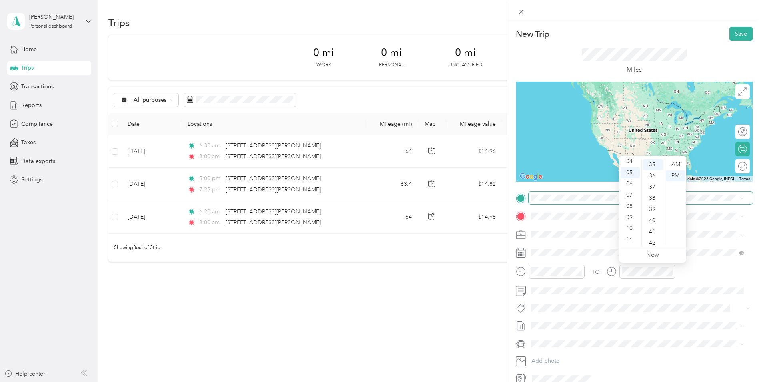
drag, startPoint x: 583, startPoint y: 189, endPoint x: 584, endPoint y: 193, distance: 4.2
click at [583, 190] on div "New Trip Save This trip cannot be edited because it is either under review, app…" at bounding box center [634, 206] width 237 height 358
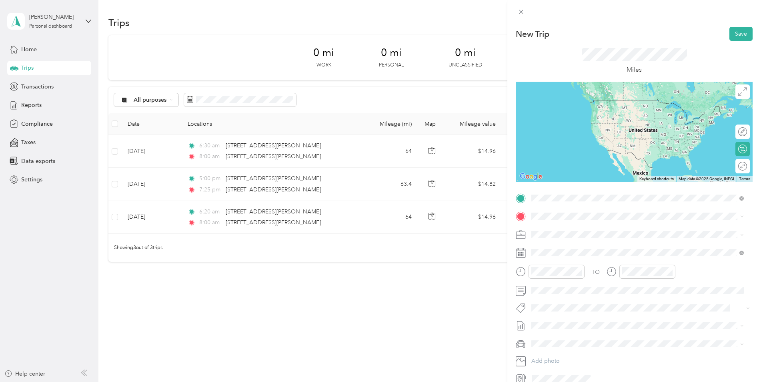
click at [561, 231] on span "[STREET_ADDRESS][PERSON_NAME][US_STATE]" at bounding box center [609, 226] width 124 height 7
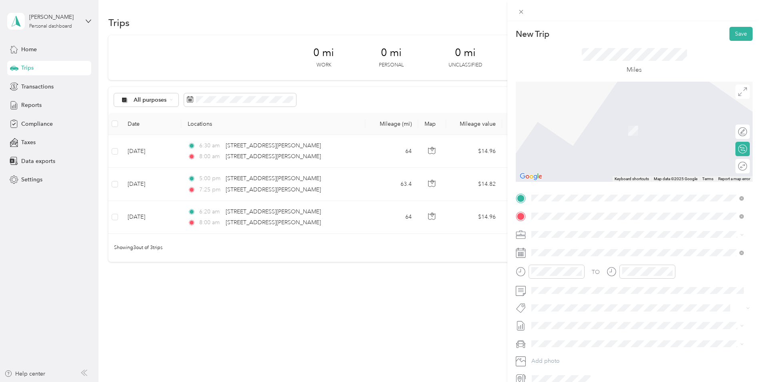
click at [577, 245] on span "[STREET_ADDRESS][PERSON_NAME][US_STATE]" at bounding box center [609, 244] width 124 height 7
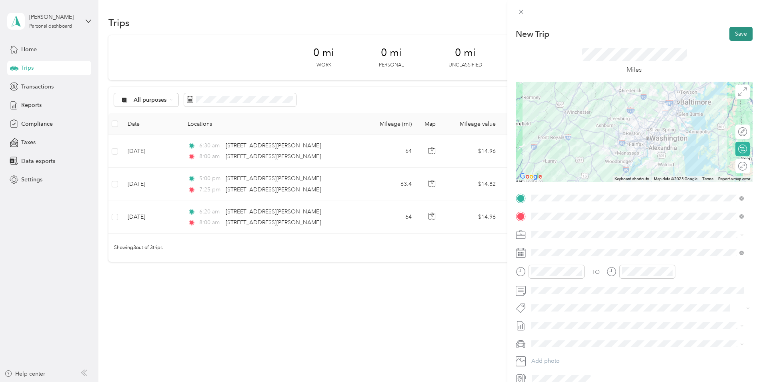
click at [737, 31] on button "Save" at bounding box center [741, 34] width 23 height 14
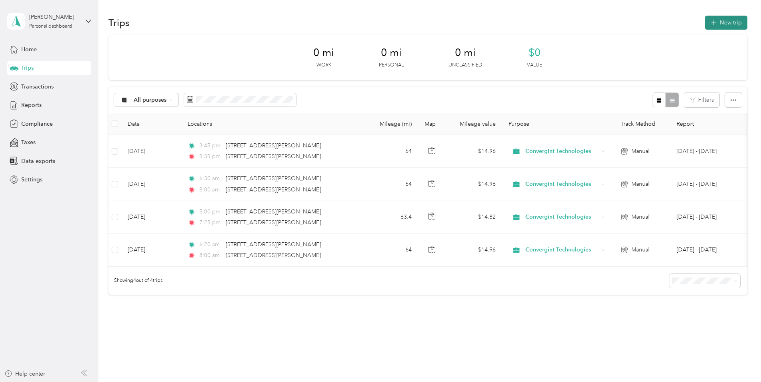
click at [717, 19] on button "New trip" at bounding box center [726, 23] width 42 height 14
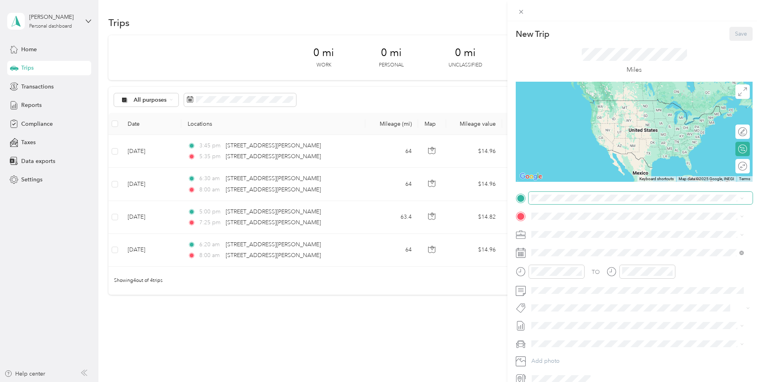
click at [542, 193] on span at bounding box center [641, 198] width 224 height 13
click at [572, 229] on span "[STREET_ADDRESS][PERSON_NAME][US_STATE]" at bounding box center [609, 225] width 124 height 7
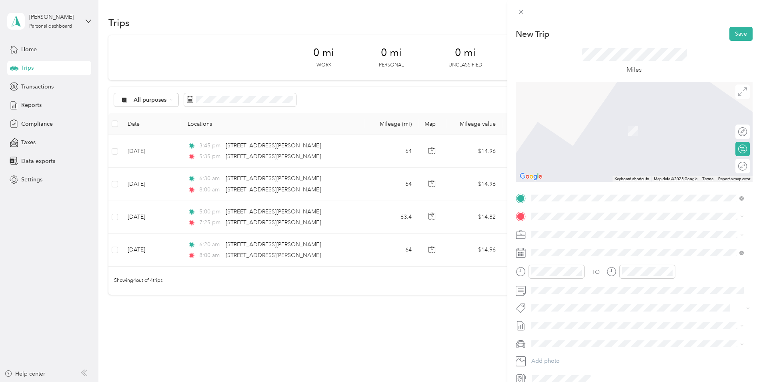
click at [584, 233] on div "[STREET_ADDRESS][PERSON_NAME][US_STATE]" at bounding box center [633, 227] width 198 height 11
click at [588, 251] on li "[STREET_ADDRESS][US_STATE][US_STATE]" at bounding box center [638, 242] width 218 height 16
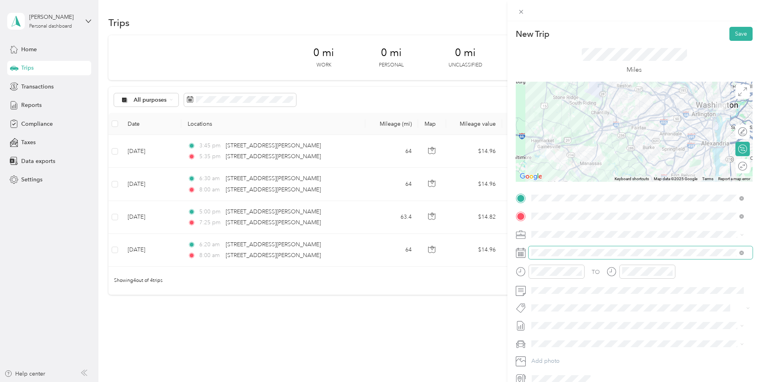
click at [530, 248] on span at bounding box center [641, 252] width 224 height 13
click at [531, 250] on span at bounding box center [641, 252] width 224 height 13
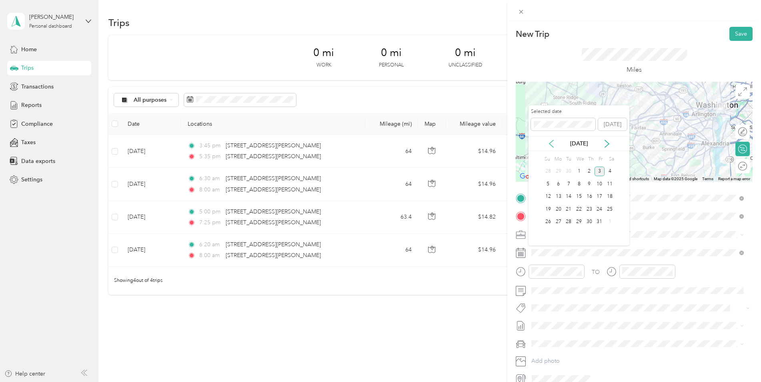
click at [551, 142] on icon at bounding box center [552, 144] width 8 height 8
click at [559, 200] on div "15" at bounding box center [559, 197] width 10 height 10
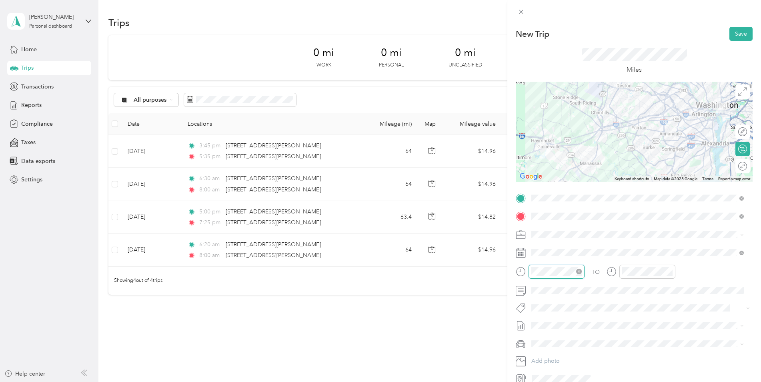
scroll to position [34, 0]
click at [539, 233] on div "10" at bounding box center [539, 231] width 19 height 11
click at [566, 221] on div "15" at bounding box center [562, 223] width 19 height 11
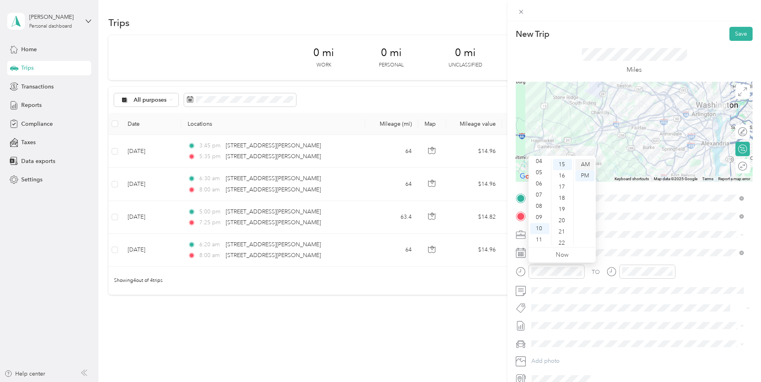
click at [583, 164] on div "AM" at bounding box center [585, 164] width 19 height 11
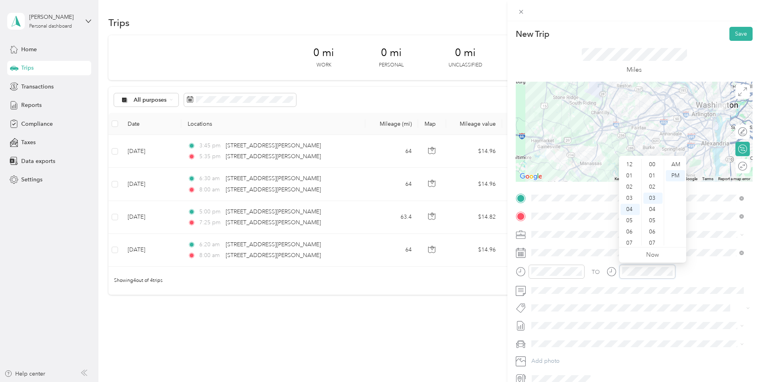
scroll to position [34, 0]
click at [626, 243] on div "11" at bounding box center [630, 242] width 19 height 11
click at [653, 233] on div "25" at bounding box center [653, 234] width 19 height 11
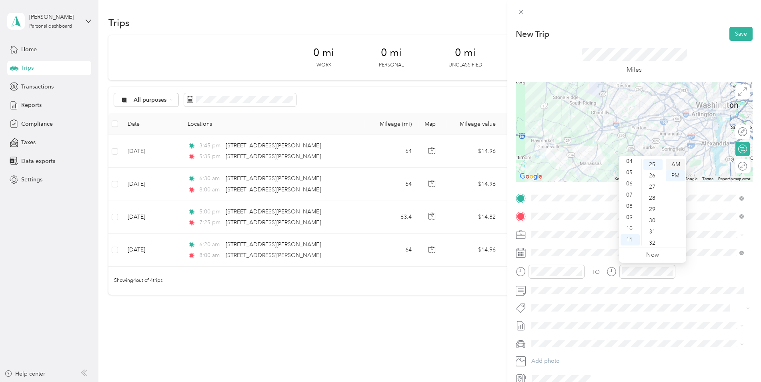
click at [675, 163] on div "AM" at bounding box center [675, 164] width 19 height 11
click at [743, 38] on button "Save" at bounding box center [741, 34] width 23 height 14
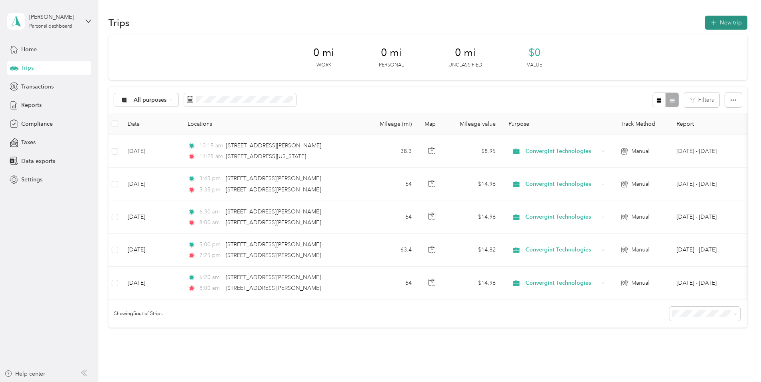
click at [731, 22] on button "New trip" at bounding box center [726, 23] width 42 height 14
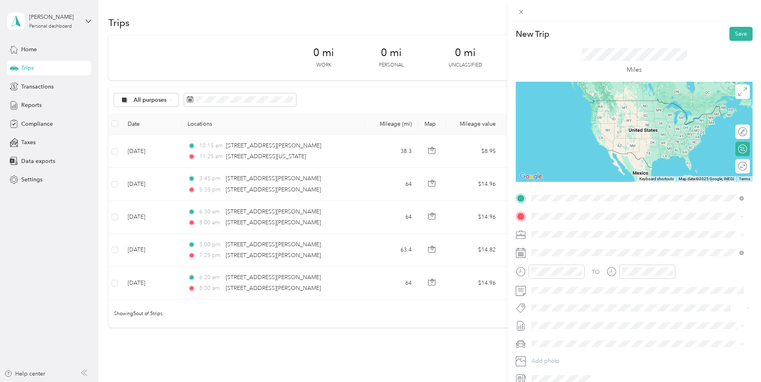
click at [591, 228] on span "[STREET_ADDRESS][US_STATE][US_STATE]" at bounding box center [601, 226] width 109 height 7
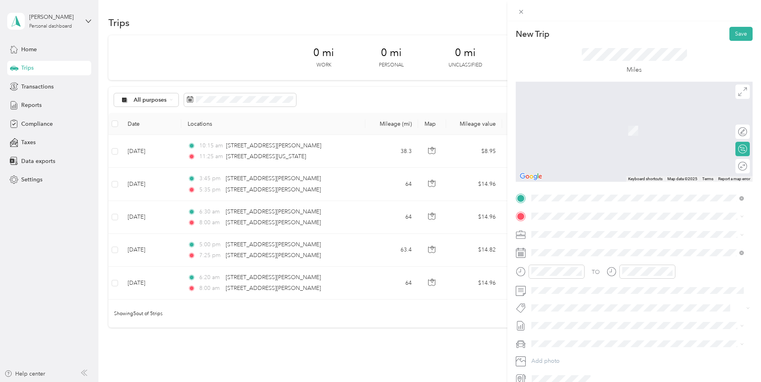
click at [574, 247] on span "[STREET_ADDRESS][PERSON_NAME][US_STATE]" at bounding box center [609, 243] width 124 height 7
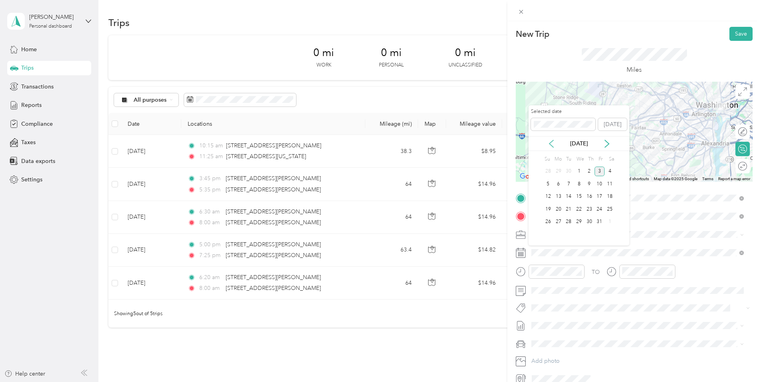
click at [550, 146] on icon at bounding box center [552, 144] width 8 height 8
click at [558, 197] on div "15" at bounding box center [559, 197] width 10 height 10
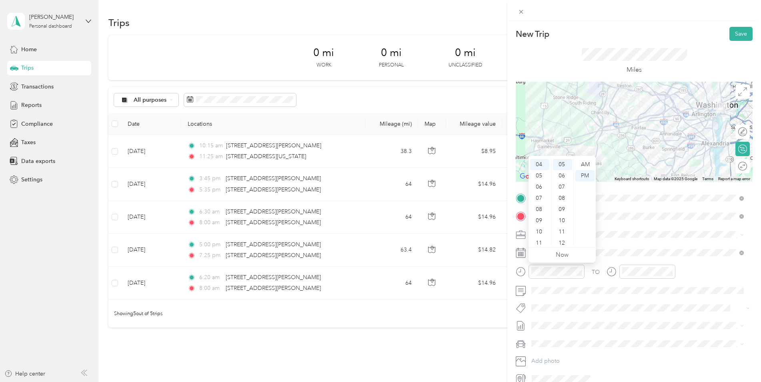
scroll to position [0, 0]
click at [541, 175] on div "01" at bounding box center [539, 175] width 19 height 11
click at [562, 200] on div "15" at bounding box center [562, 200] width 19 height 11
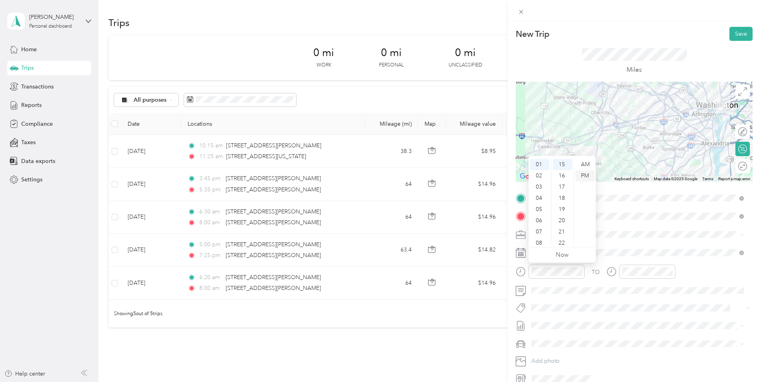
click at [586, 178] on div "PM" at bounding box center [585, 175] width 19 height 11
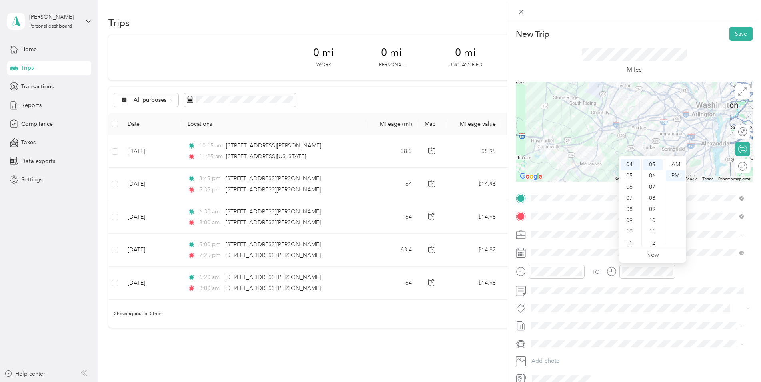
scroll to position [29, 0]
click at [630, 172] on div "02" at bounding box center [630, 174] width 19 height 11
click at [652, 219] on div "30" at bounding box center [653, 217] width 19 height 11
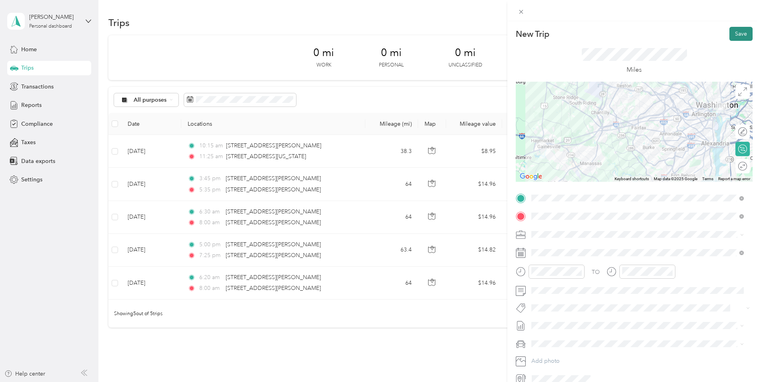
click at [740, 38] on button "Save" at bounding box center [741, 34] width 23 height 14
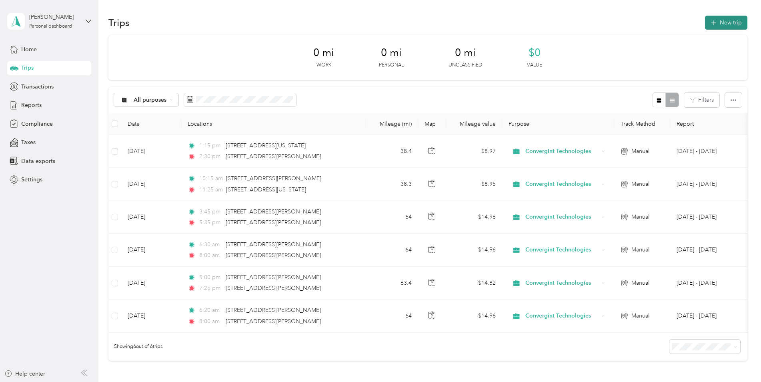
click at [725, 20] on button "New trip" at bounding box center [726, 23] width 42 height 14
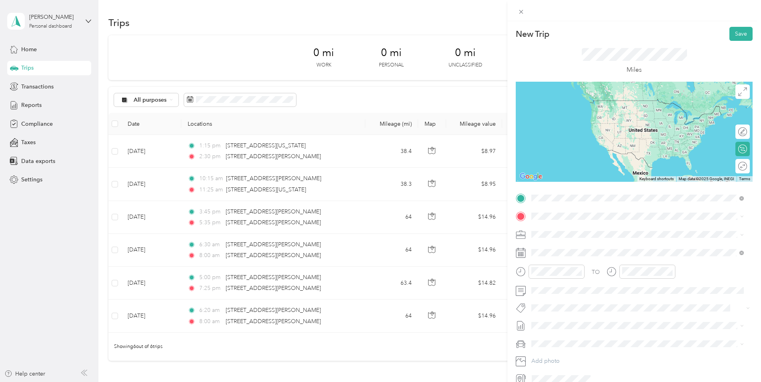
click at [564, 231] on span "[STREET_ADDRESS][PERSON_NAME][US_STATE]" at bounding box center [609, 226] width 124 height 7
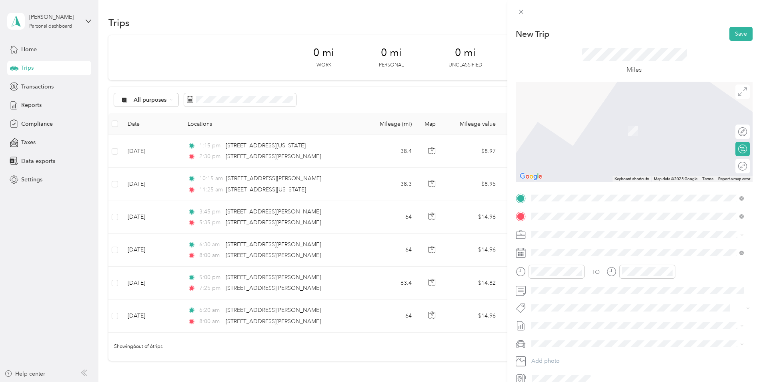
click at [561, 249] on span "[STREET_ADDRESS][PERSON_NAME][US_STATE]" at bounding box center [609, 244] width 124 height 7
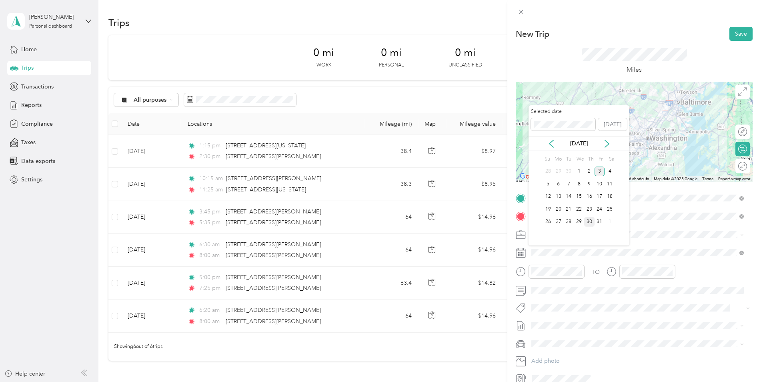
click at [592, 223] on div "30" at bounding box center [589, 222] width 10 height 10
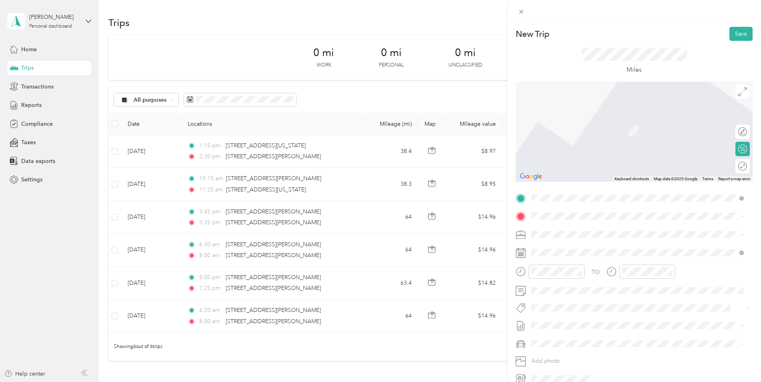
click at [593, 245] on span "[STREET_ADDRESS][US_STATE][US_STATE]" at bounding box center [601, 243] width 109 height 7
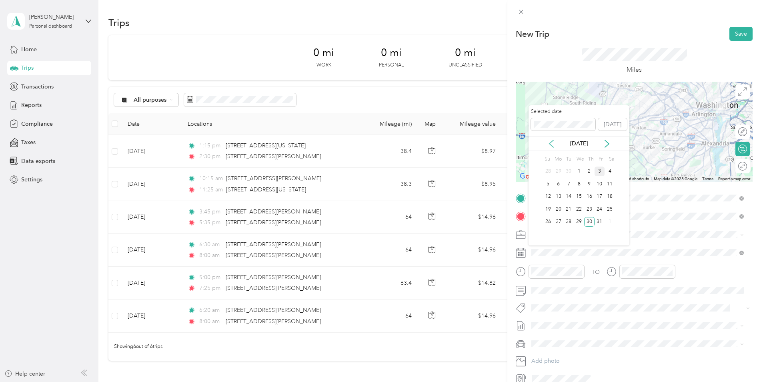
click at [549, 143] on icon at bounding box center [552, 144] width 8 height 8
click at [570, 221] on div "30" at bounding box center [569, 222] width 10 height 10
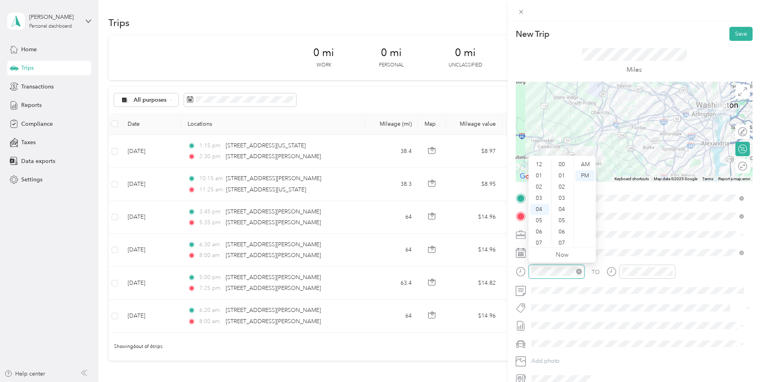
scroll to position [112, 0]
click at [536, 209] on div "08" at bounding box center [539, 209] width 19 height 11
click at [562, 223] on div "15" at bounding box center [562, 220] width 19 height 11
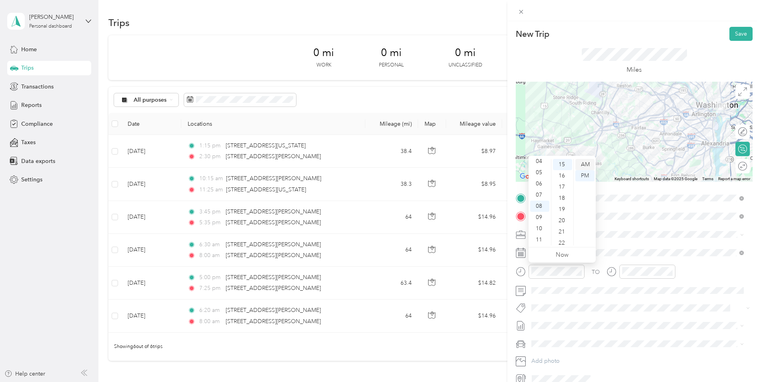
click at [586, 164] on div "AM" at bounding box center [585, 164] width 19 height 11
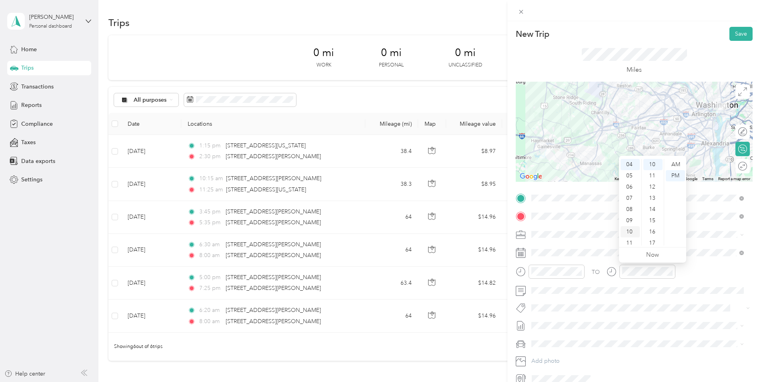
click at [633, 232] on div "10" at bounding box center [630, 231] width 19 height 11
click at [659, 214] on div "14" at bounding box center [653, 209] width 19 height 11
click at [652, 187] on div "45" at bounding box center [653, 186] width 19 height 11
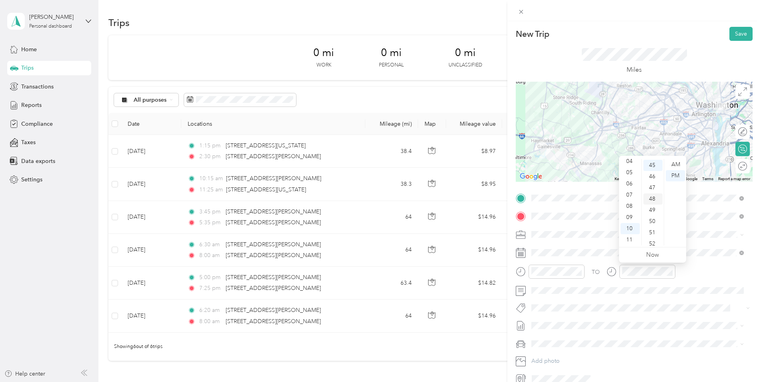
scroll to position [504, 0]
click at [674, 159] on div "AM" at bounding box center [675, 164] width 19 height 11
click at [740, 33] on button "Save" at bounding box center [741, 34] width 23 height 14
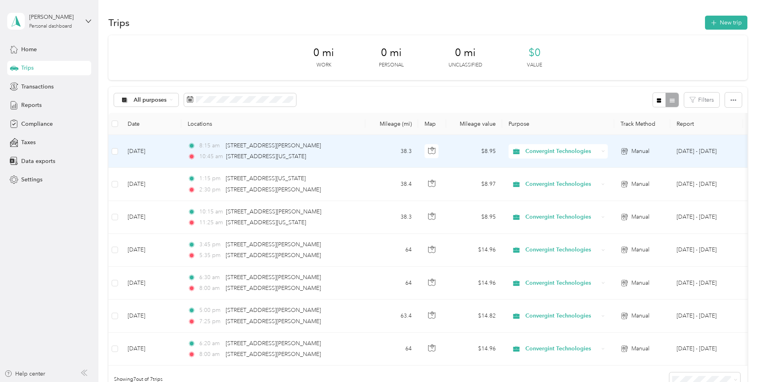
click at [213, 146] on span "8:15 am" at bounding box center [210, 145] width 23 height 9
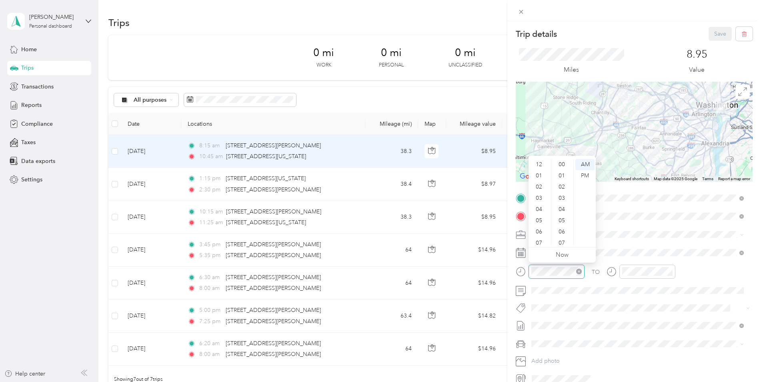
scroll to position [48, 0]
click at [711, 33] on button "Save" at bounding box center [720, 34] width 23 height 14
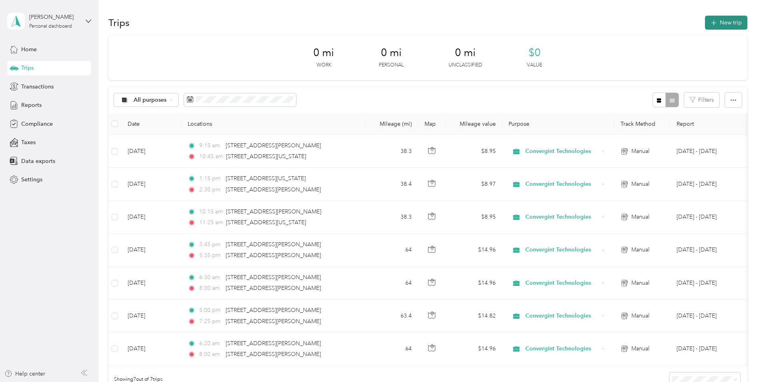
click at [721, 25] on button "New trip" at bounding box center [726, 23] width 42 height 14
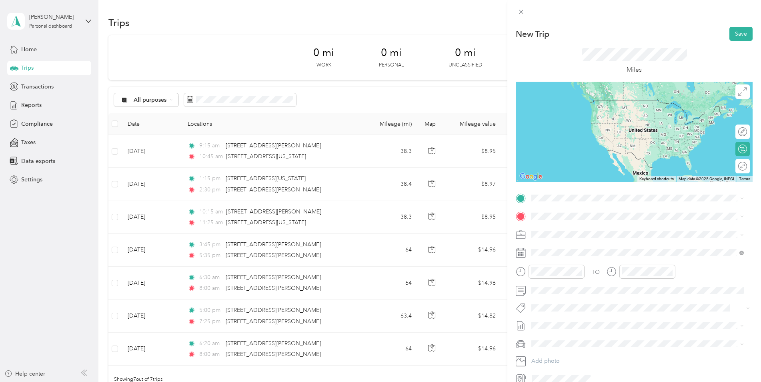
click at [562, 227] on span "[STREET_ADDRESS][US_STATE][US_STATE]" at bounding box center [601, 223] width 109 height 7
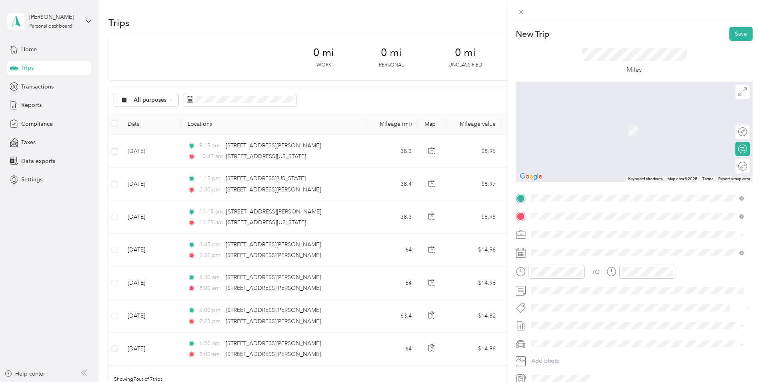
click at [570, 246] on span "[STREET_ADDRESS][PERSON_NAME][US_STATE]" at bounding box center [609, 244] width 124 height 7
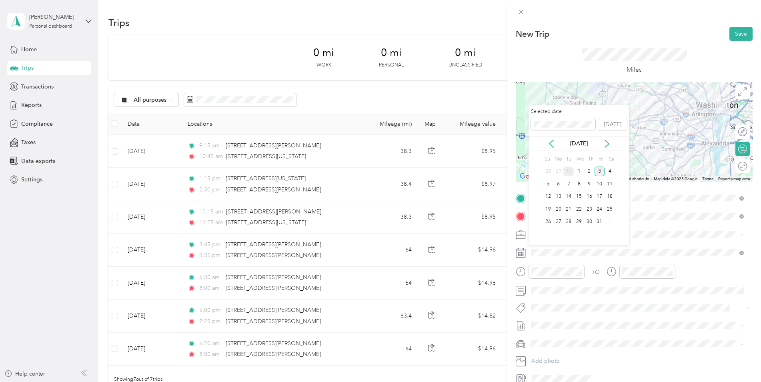
click at [567, 173] on div "30" at bounding box center [569, 172] width 10 height 10
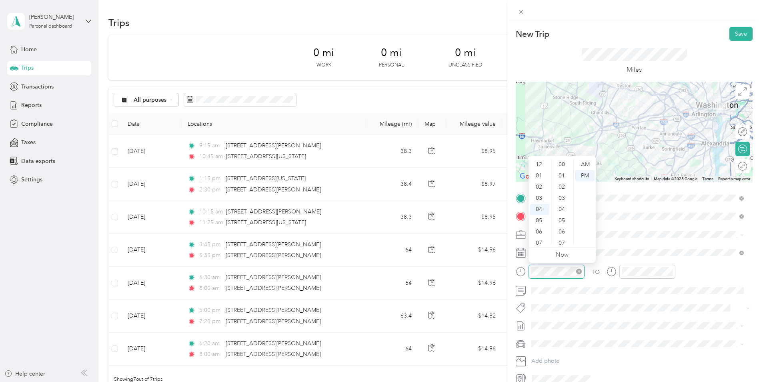
scroll to position [157, 0]
click at [542, 240] on div "11" at bounding box center [539, 242] width 19 height 11
click at [562, 172] on div "15" at bounding box center [562, 175] width 19 height 11
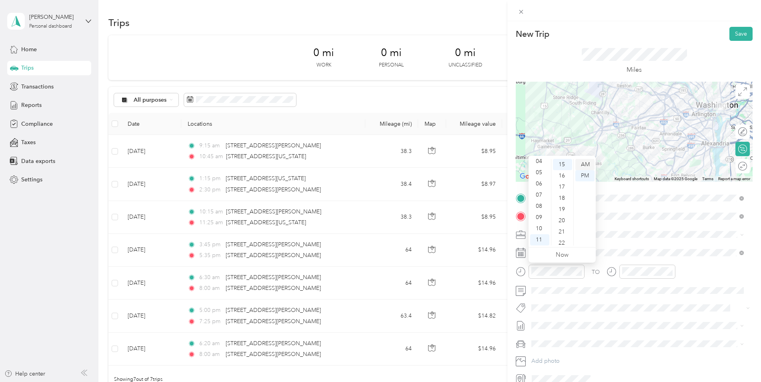
click at [581, 165] on div "AM" at bounding box center [585, 164] width 19 height 11
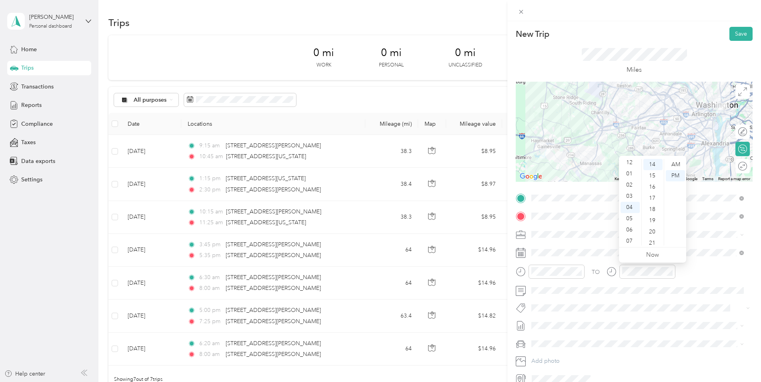
scroll to position [0, 0]
click at [628, 165] on div "12" at bounding box center [630, 164] width 19 height 11
click at [652, 213] on div "25" at bounding box center [653, 212] width 19 height 11
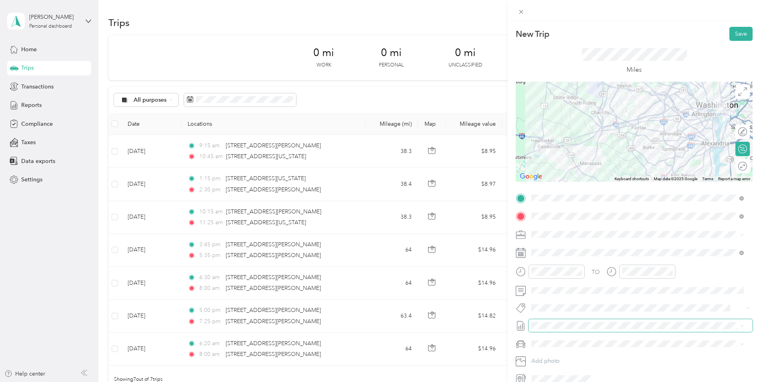
click at [643, 329] on span at bounding box center [641, 325] width 224 height 13
click at [731, 31] on button "Save" at bounding box center [741, 34] width 23 height 14
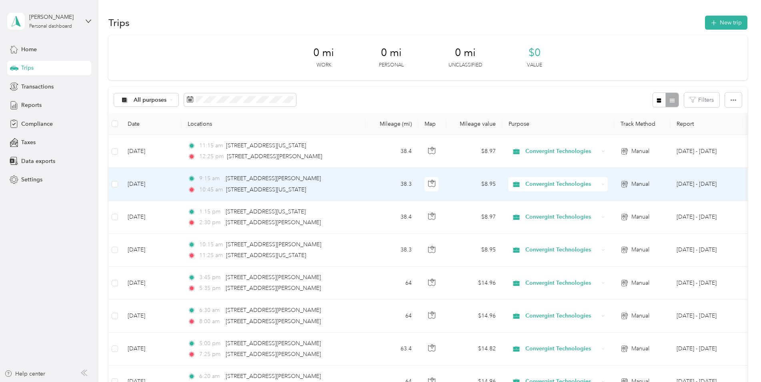
click at [208, 179] on span "9:15 am" at bounding box center [210, 178] width 23 height 9
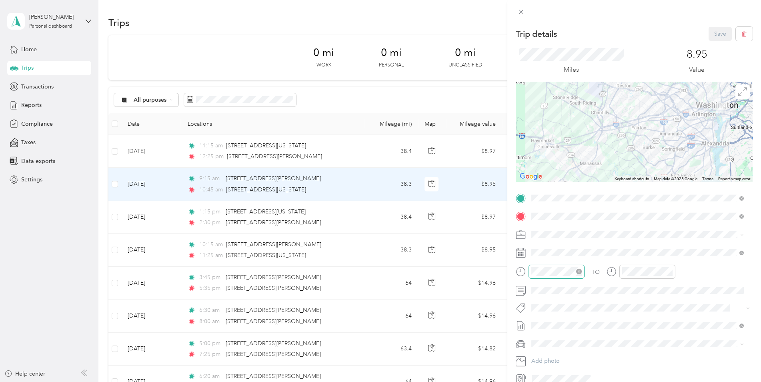
click at [530, 273] on div at bounding box center [557, 272] width 56 height 14
click at [531, 271] on div at bounding box center [557, 272] width 56 height 14
click at [536, 205] on div "08" at bounding box center [539, 206] width 19 height 11
click at [623, 269] on div at bounding box center [648, 272] width 56 height 14
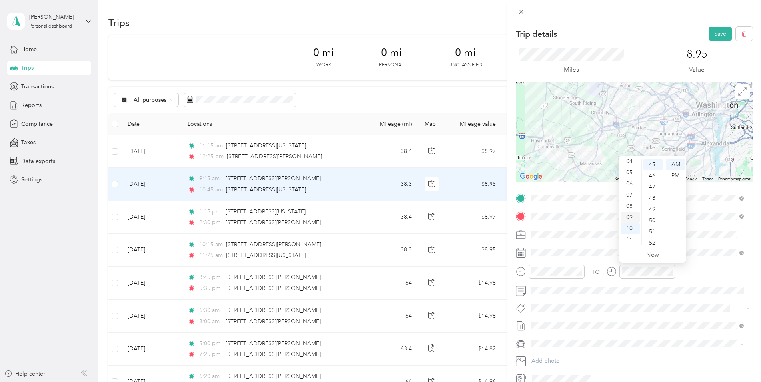
click at [629, 218] on div "09" at bounding box center [630, 217] width 19 height 11
click at [715, 34] on button "Save" at bounding box center [720, 34] width 23 height 14
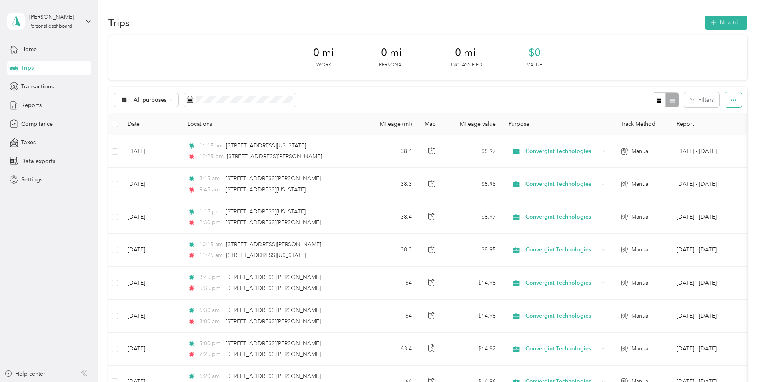
click at [731, 100] on icon "button" at bounding box center [734, 100] width 6 height 6
click at [714, 115] on span "Select all" at bounding box center [723, 115] width 22 height 7
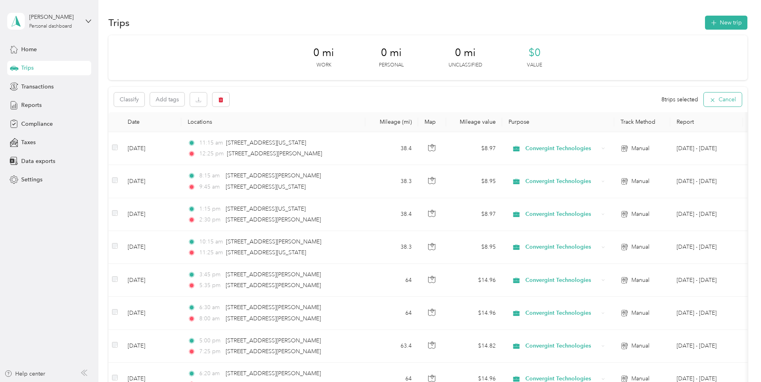
click at [724, 96] on button "Cancel" at bounding box center [723, 99] width 38 height 14
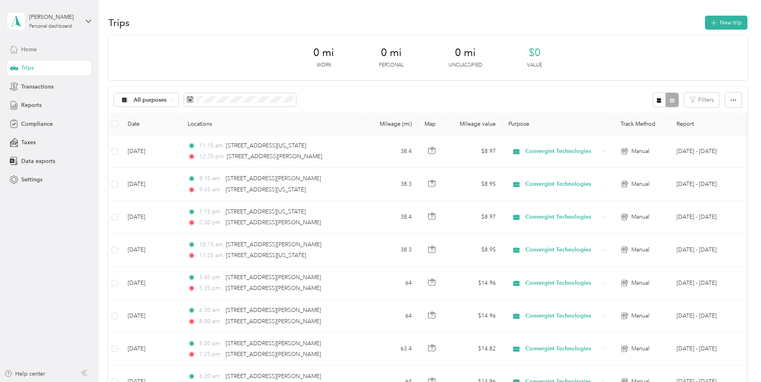
click at [29, 54] on div "Home" at bounding box center [49, 49] width 84 height 14
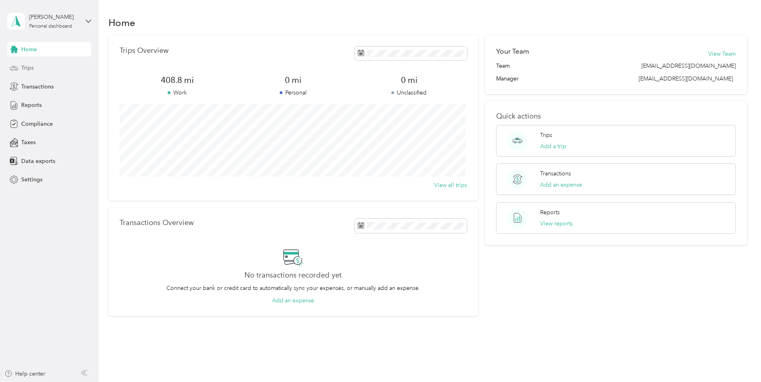
click at [27, 64] on span "Trips" at bounding box center [27, 68] width 12 height 8
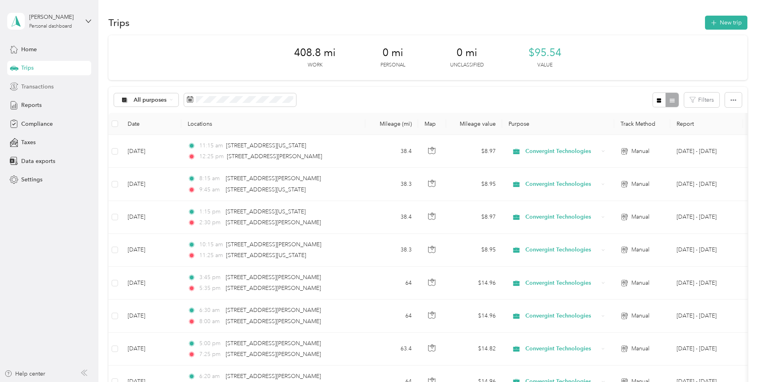
click at [30, 87] on span "Transactions" at bounding box center [37, 86] width 32 height 8
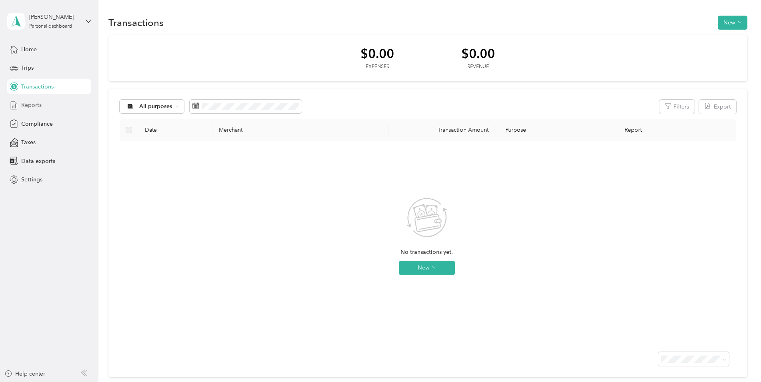
click at [32, 104] on span "Reports" at bounding box center [31, 105] width 20 height 8
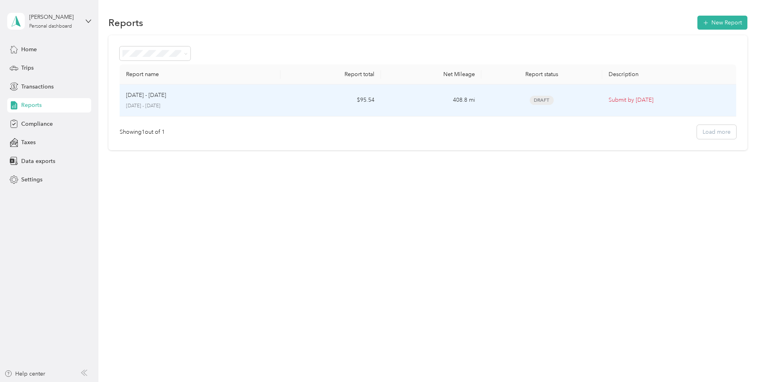
click at [649, 102] on p "Submit by [DATE]" at bounding box center [669, 100] width 121 height 9
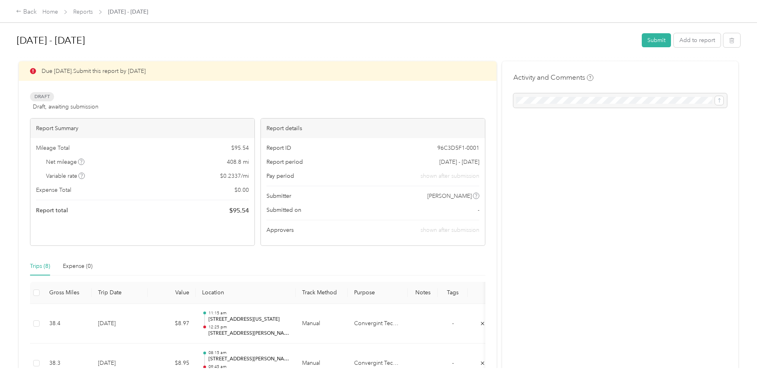
click at [476, 195] on icon at bounding box center [476, 196] width 4 height 4
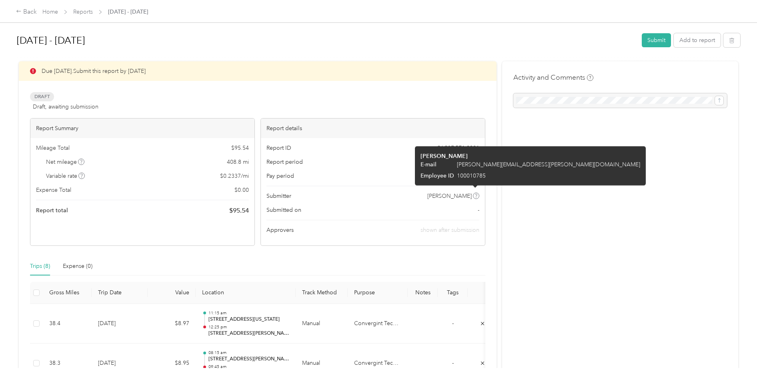
click at [595, 203] on div "Activity and Comments" at bounding box center [620, 354] width 236 height 587
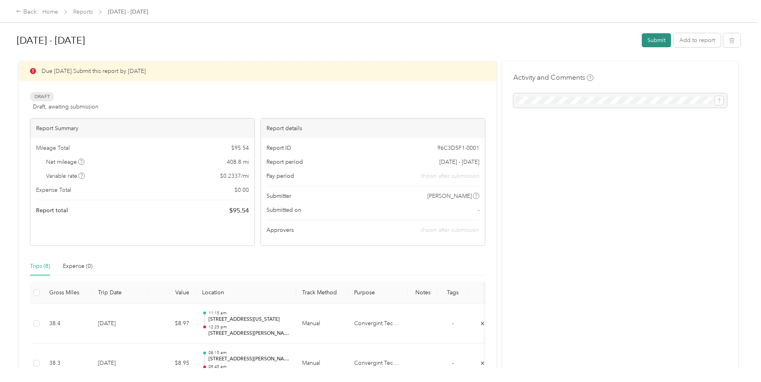
click at [660, 41] on button "Submit" at bounding box center [656, 40] width 29 height 14
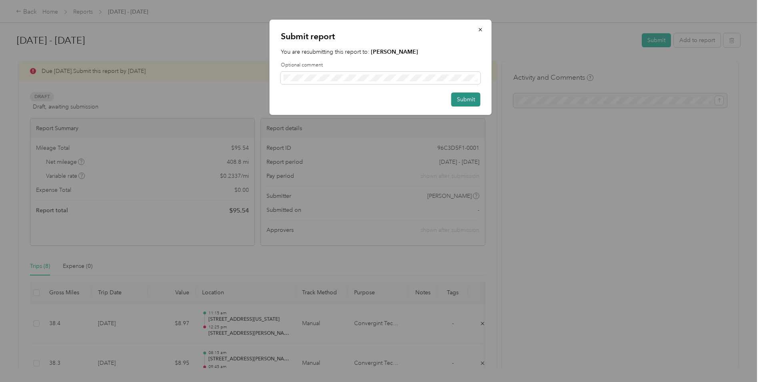
click at [471, 99] on button "Submit" at bounding box center [466, 99] width 29 height 14
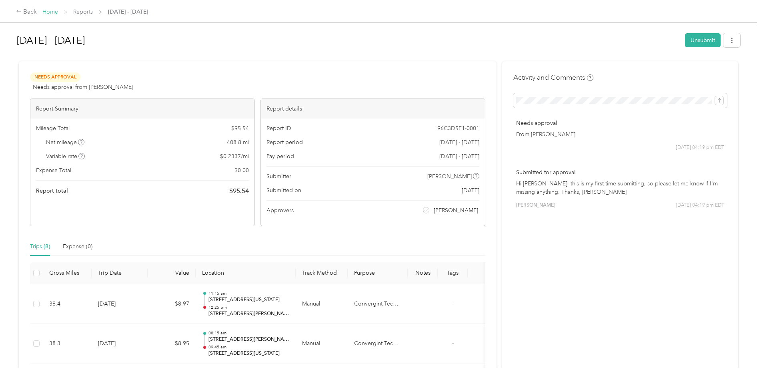
click at [48, 10] on link "Home" at bounding box center [50, 11] width 16 height 7
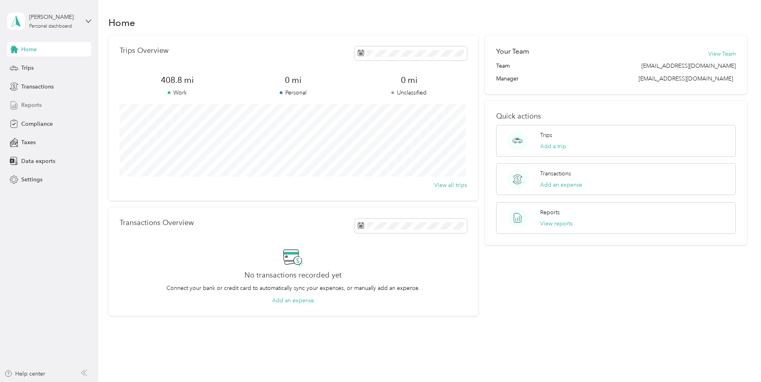
click at [28, 107] on span "Reports" at bounding box center [31, 105] width 20 height 8
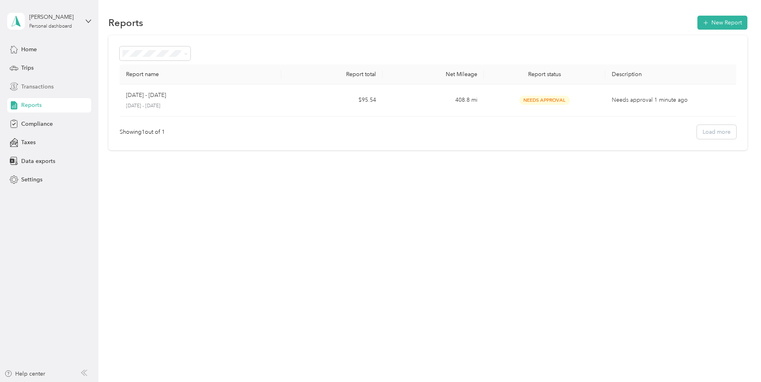
click at [32, 87] on span "Transactions" at bounding box center [37, 86] width 32 height 8
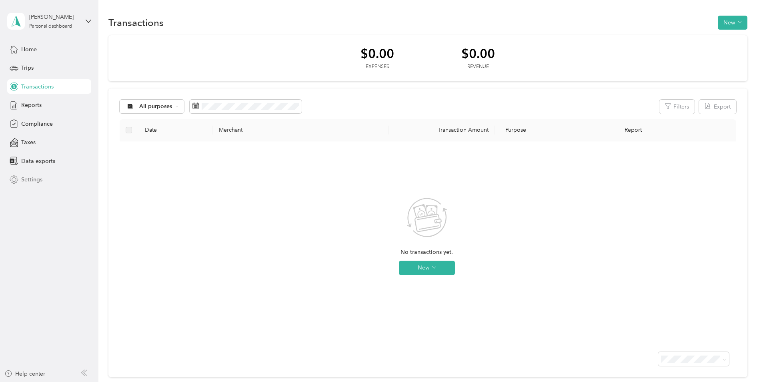
click at [31, 178] on span "Settings" at bounding box center [31, 179] width 21 height 8
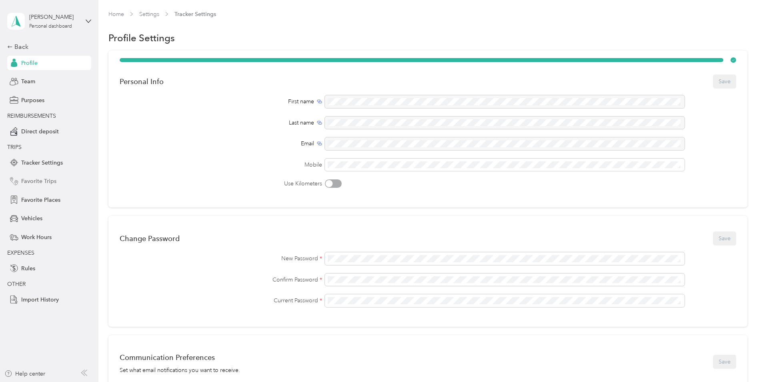
click at [38, 180] on span "Favorite Trips" at bounding box center [38, 181] width 35 height 8
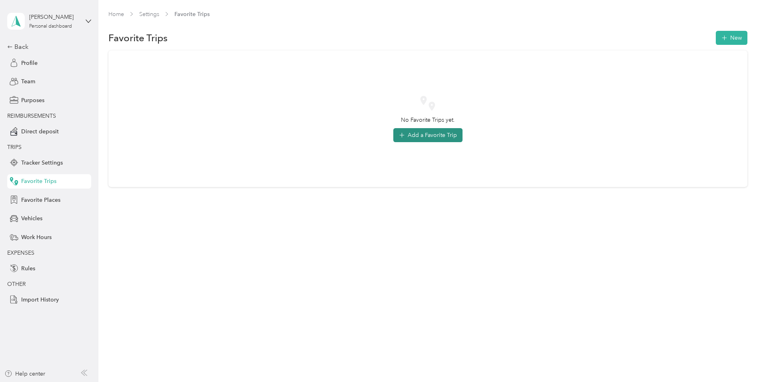
click at [427, 133] on button "Add a Favorite Trip" at bounding box center [427, 135] width 69 height 14
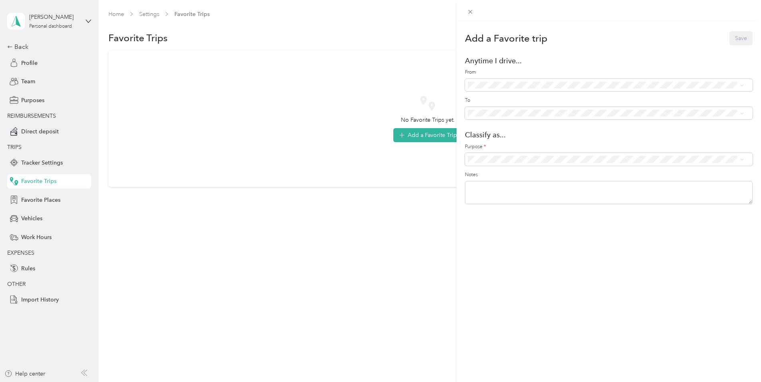
click at [32, 199] on div "Add a Favorite trip Save Anytime I drive... From To Classify as... Purpose * No…" at bounding box center [380, 191] width 761 height 382
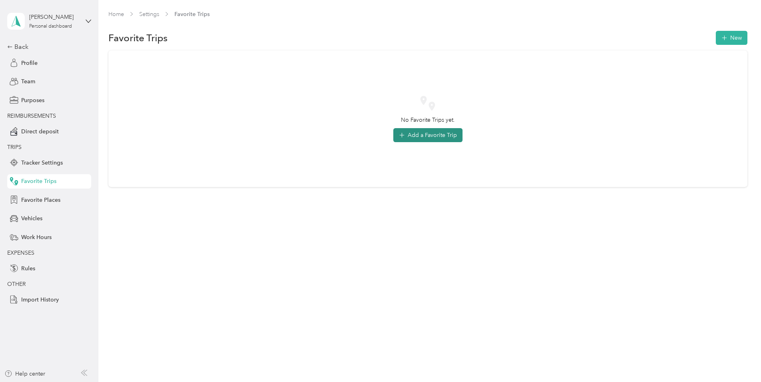
click at [438, 136] on button "Add a Favorite Trip" at bounding box center [427, 135] width 69 height 14
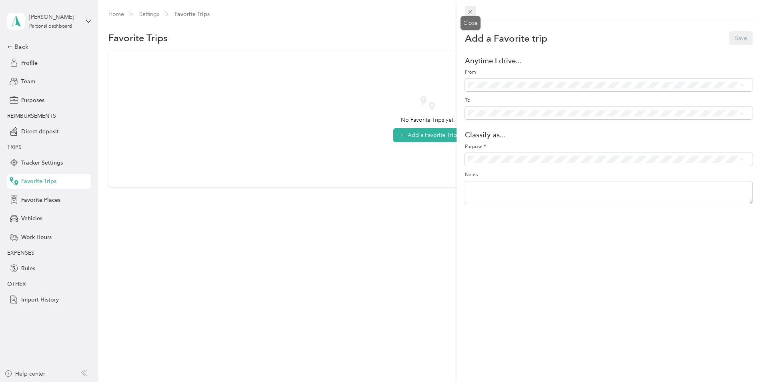
click at [469, 12] on icon at bounding box center [470, 11] width 7 height 7
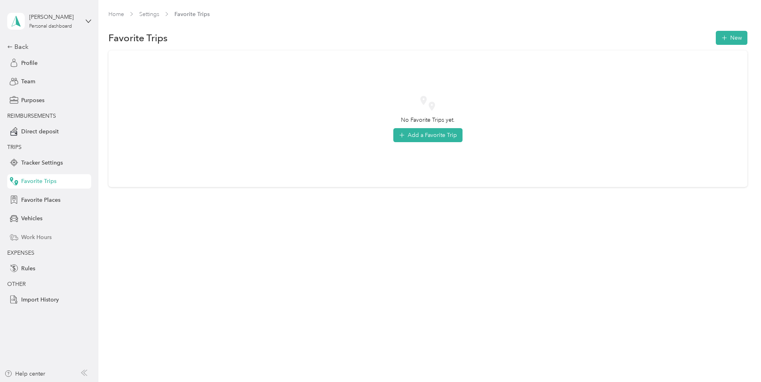
click at [31, 237] on span "Work Hours" at bounding box center [36, 237] width 30 height 8
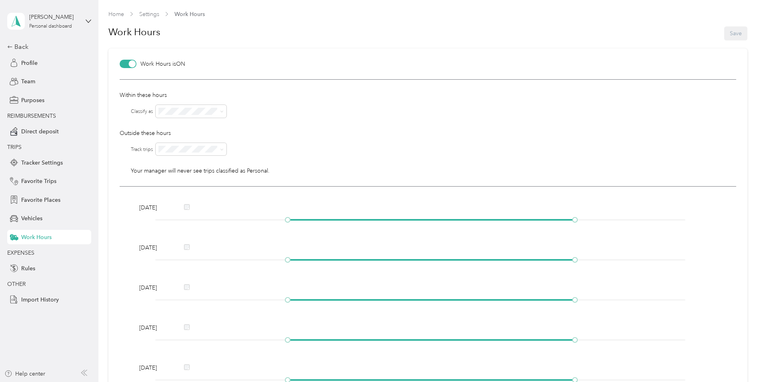
click at [496, 158] on div "Within these hours Classify as Outside these hours Track trips Classify as Your…" at bounding box center [428, 132] width 617 height 107
click at [41, 22] on div "[PERSON_NAME] Personal dashboard" at bounding box center [54, 21] width 50 height 16
click at [83, 102] on div "Purposes" at bounding box center [49, 100] width 84 height 14
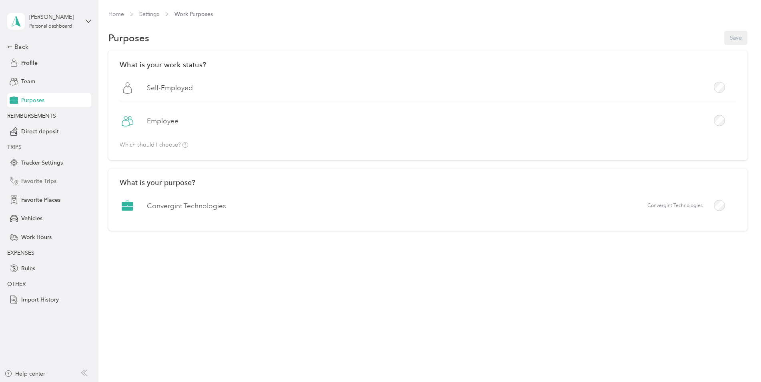
click at [39, 181] on span "Favorite Trips" at bounding box center [38, 181] width 35 height 8
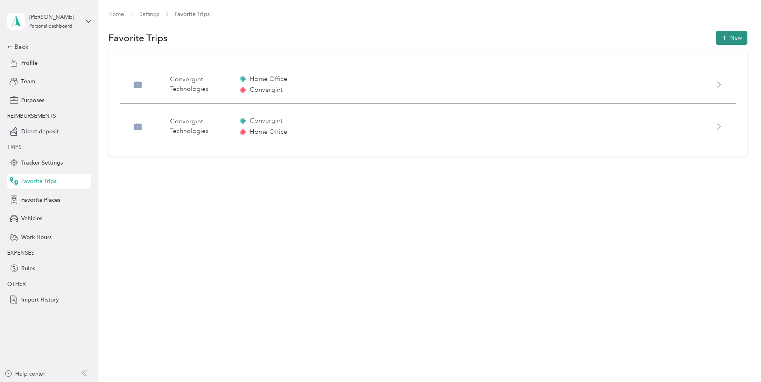
click at [729, 40] on icon "button" at bounding box center [724, 38] width 8 height 8
click at [502, 381] on div "Add a Favorite trip Save Anytime I drive... From To Classify as... Purpose * No…" at bounding box center [378, 382] width 757 height 0
click at [471, 169] on icon at bounding box center [475, 167] width 8 height 8
click at [493, 173] on span "Convergint Technologies" at bounding box center [613, 173] width 256 height 8
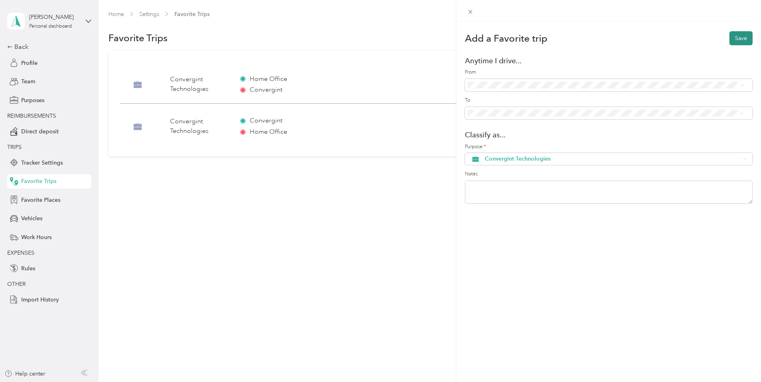
click at [730, 36] on button "Save" at bounding box center [741, 38] width 23 height 14
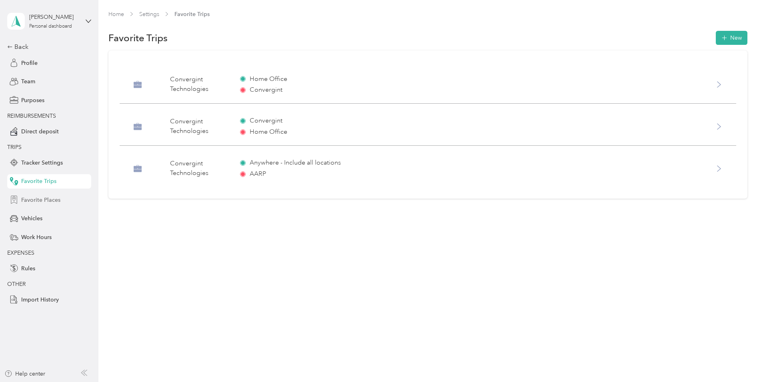
click at [28, 201] on span "Favorite Places" at bounding box center [40, 200] width 39 height 8
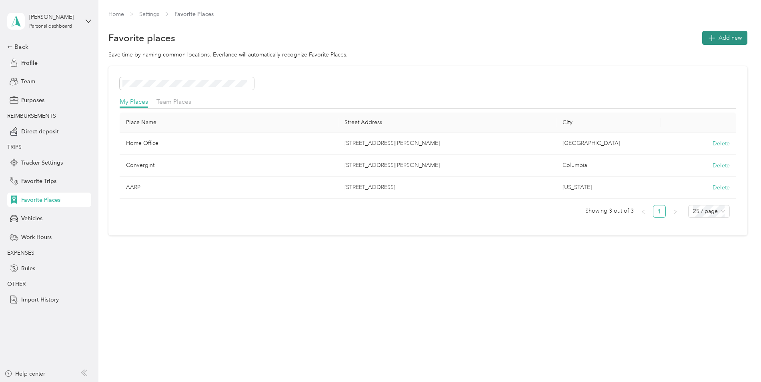
click at [731, 35] on span "Add new" at bounding box center [730, 38] width 23 height 8
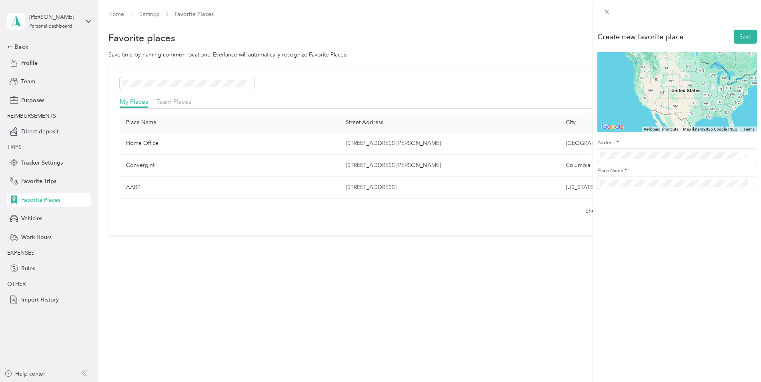
click at [637, 188] on span "[STREET_ADDRESS][US_STATE][US_STATE]" at bounding box center [669, 184] width 109 height 7
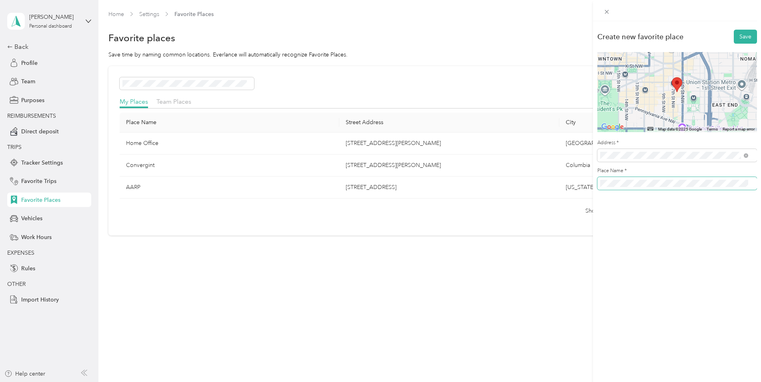
click at [592, 188] on div "Create new favorite place Save ← Move left → Move right ↑ Move up ↓ Move down +…" at bounding box center [380, 191] width 761 height 382
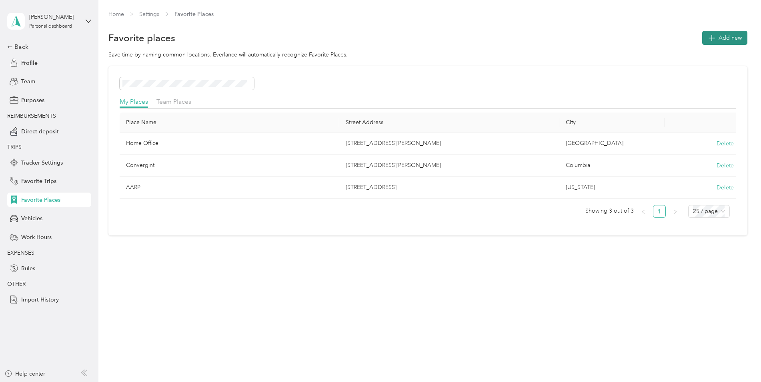
click at [731, 37] on span "Add new" at bounding box center [730, 38] width 23 height 8
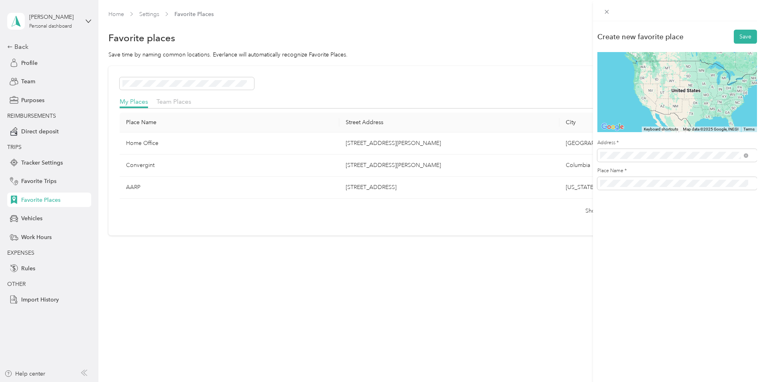
click at [657, 187] on span "[STREET_ADDRESS][US_STATE][US_STATE]" at bounding box center [669, 184] width 109 height 7
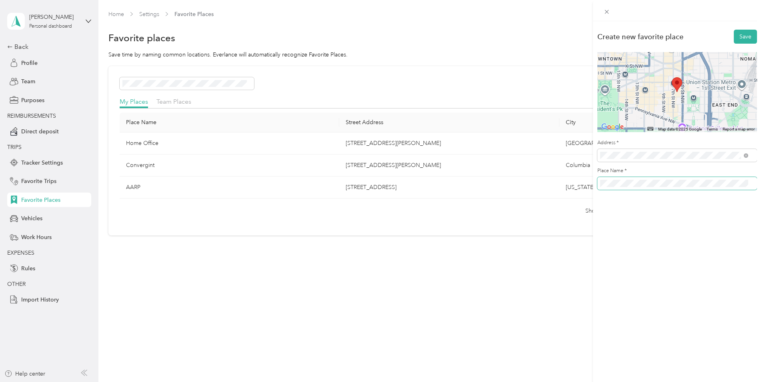
click at [596, 184] on div "Create new favorite place Save ← Move left → Move right ↑ Move up ↓ Move down +…" at bounding box center [677, 111] width 168 height 181
click at [740, 32] on button "Save" at bounding box center [745, 37] width 23 height 14
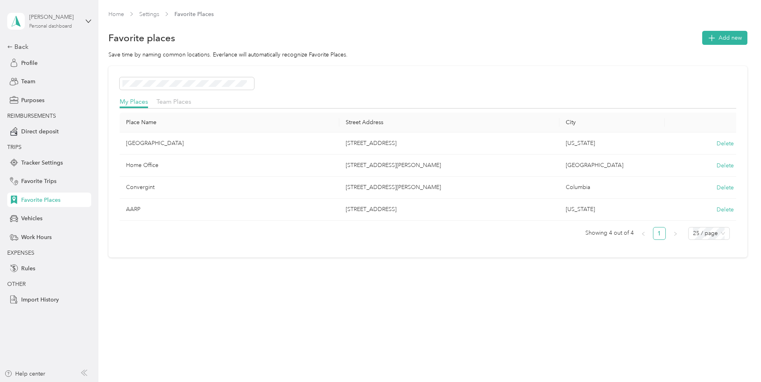
click at [43, 17] on div "[PERSON_NAME]" at bounding box center [54, 17] width 50 height 8
click at [278, 14] on div "Home Settings Favorite Places" at bounding box center [427, 14] width 639 height 8
click at [15, 23] on icon at bounding box center [16, 21] width 12 height 11
click at [32, 95] on div "Purposes" at bounding box center [49, 100] width 84 height 14
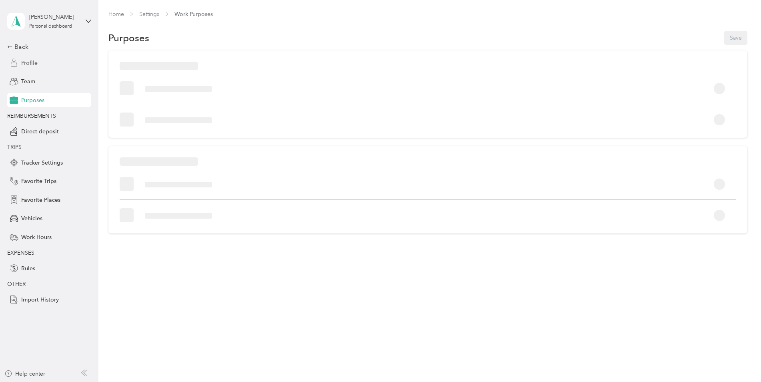
click at [28, 61] on span "Profile" at bounding box center [29, 63] width 16 height 8
